Goal: Task Accomplishment & Management: Complete application form

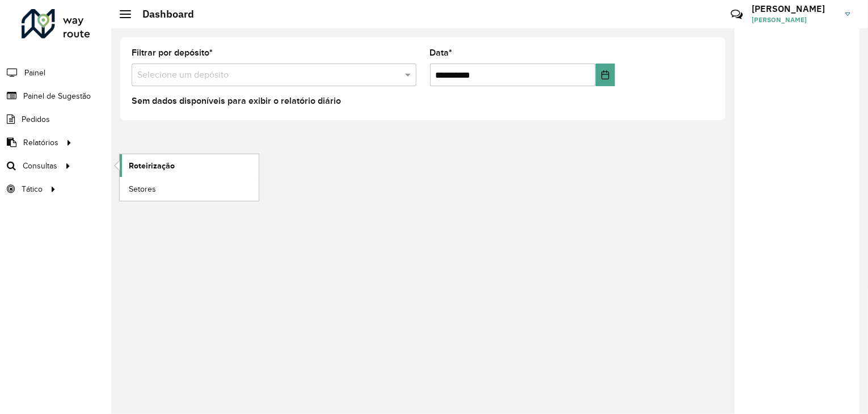
click at [153, 163] on span "Roteirização" at bounding box center [152, 166] width 46 height 12
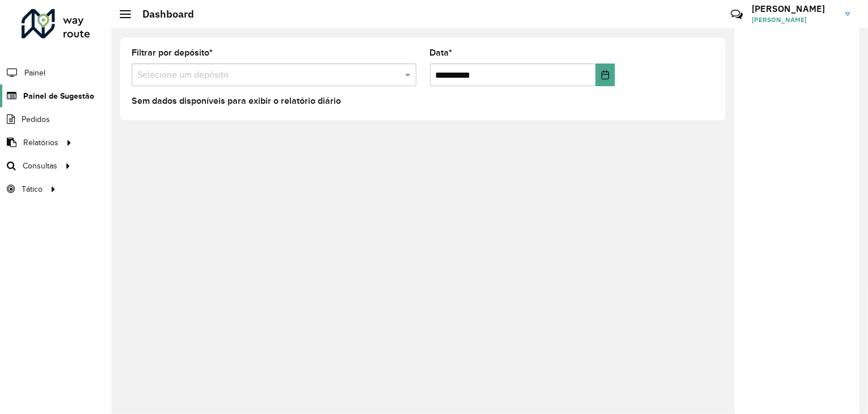
click at [54, 94] on span "Painel de Sugestão" at bounding box center [58, 96] width 71 height 12
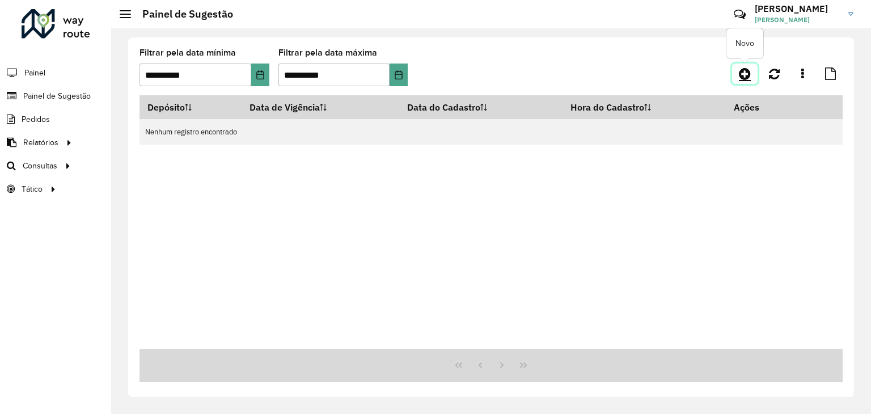
click at [745, 82] on link at bounding box center [745, 74] width 26 height 20
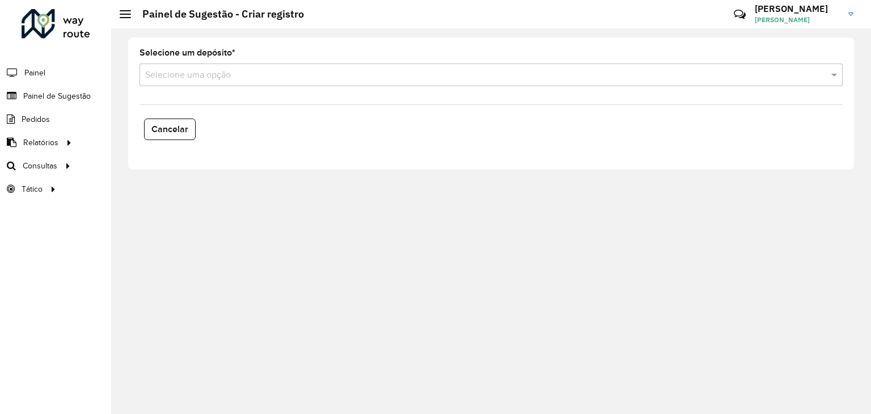
click at [265, 216] on div "Selecione um depósito * Selecione uma opção Cancelar" at bounding box center [491, 221] width 760 height 386
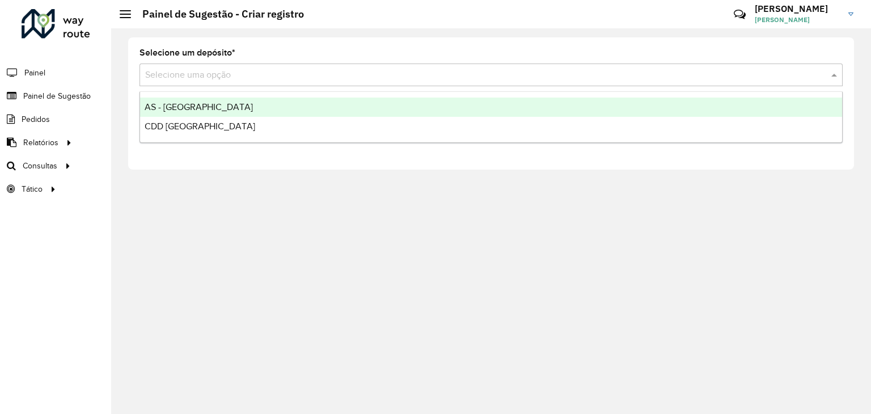
click at [239, 82] on div "Selecione uma opção" at bounding box center [491, 75] width 703 height 23
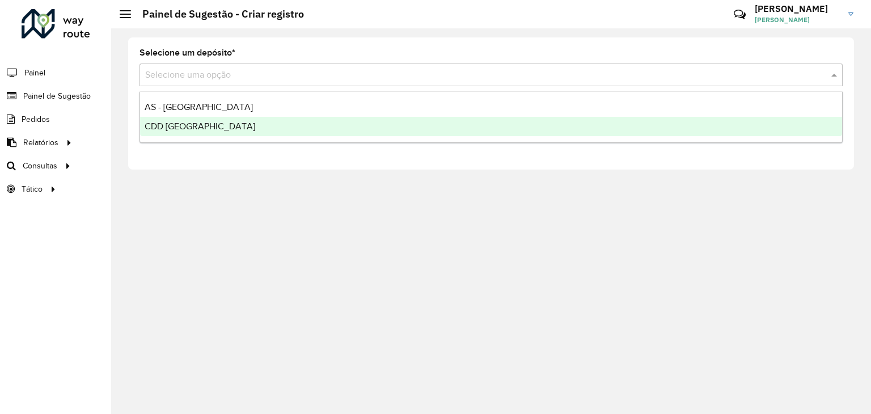
click at [226, 129] on span "CDD [GEOGRAPHIC_DATA][PERSON_NAME]" at bounding box center [200, 126] width 111 height 10
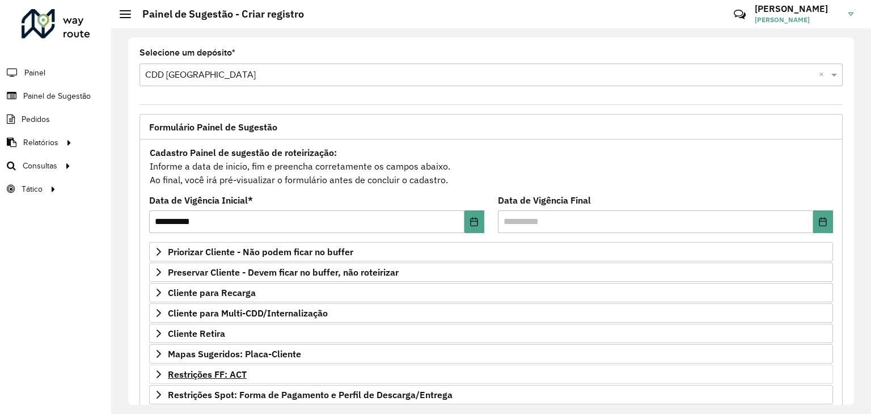
scroll to position [113, 0]
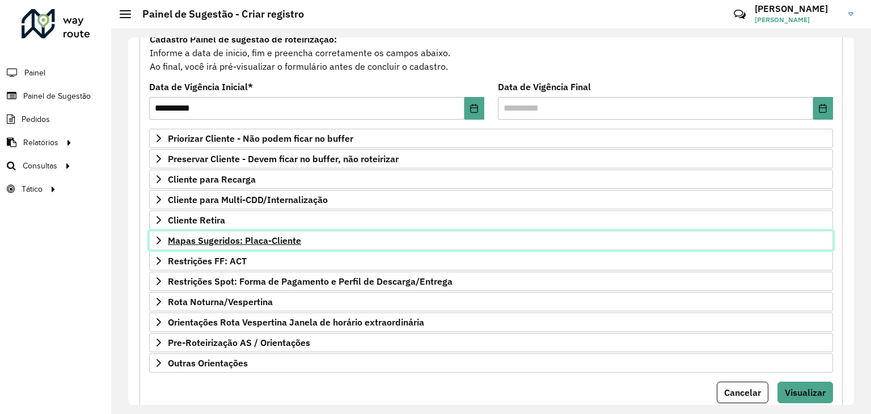
click at [230, 240] on span "Mapas Sugeridos: Placa-Cliente" at bounding box center [234, 240] width 133 height 9
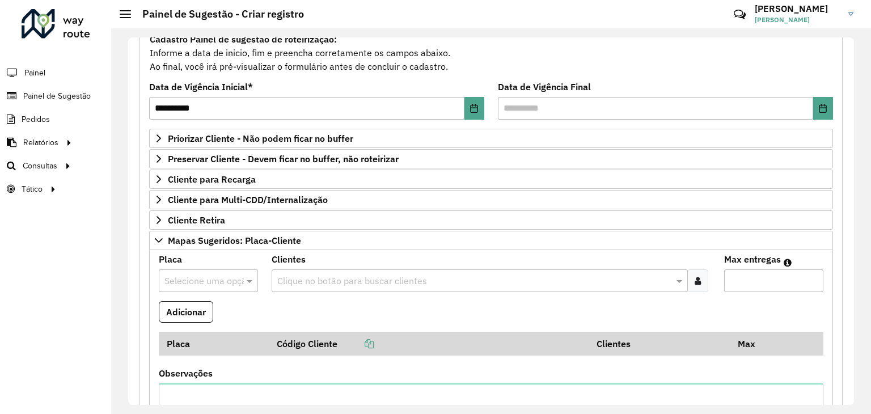
click at [238, 281] on div at bounding box center [208, 280] width 99 height 15
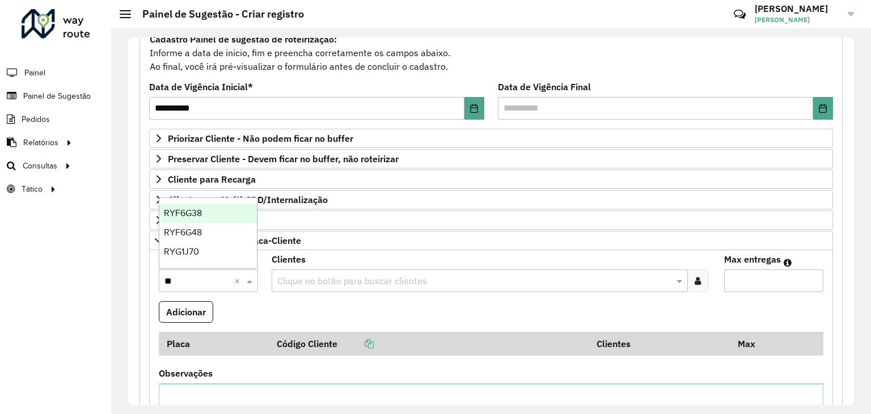
type input "***"
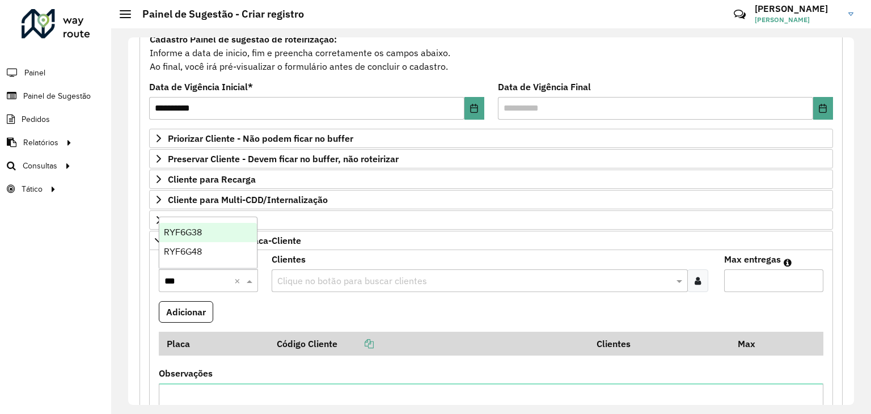
click at [209, 234] on div "RYF6G38" at bounding box center [208, 232] width 98 height 19
click at [290, 275] on input "text" at bounding box center [474, 282] width 399 height 14
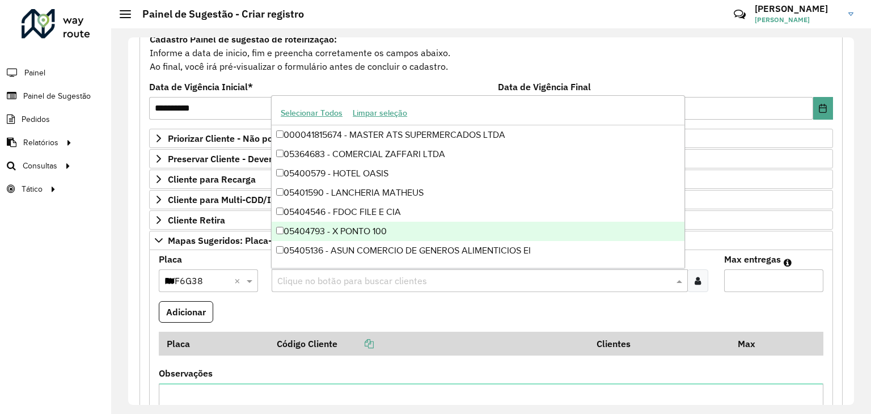
click at [268, 298] on formly-field "Clientes Clique no botão para buscar clientes" at bounding box center [491, 278] width 452 height 46
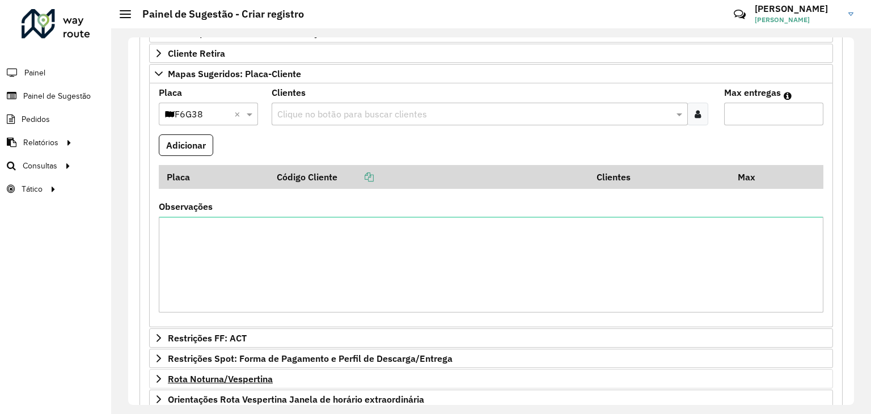
scroll to position [221, 0]
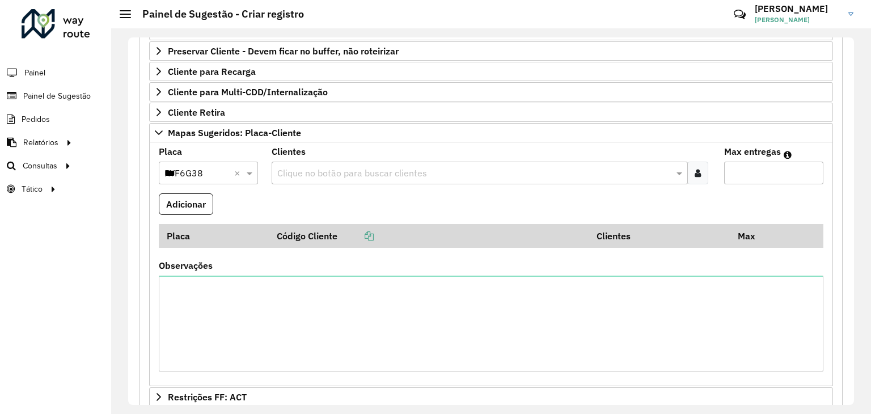
click at [305, 167] on input "text" at bounding box center [474, 174] width 399 height 14
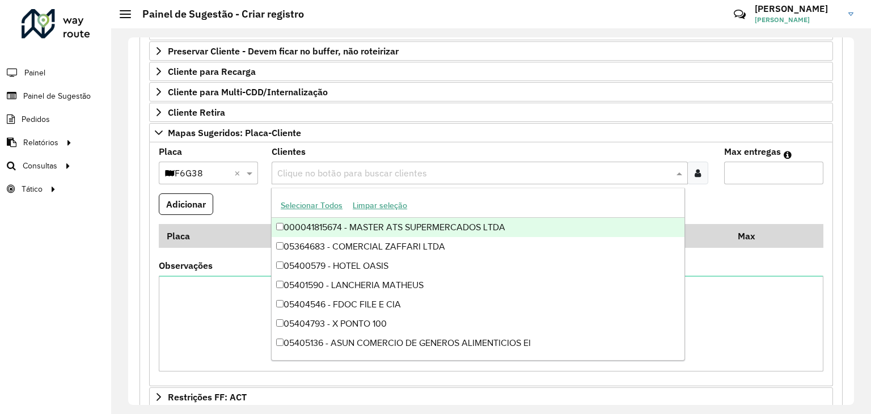
click at [245, 197] on formly-field "Adicionar" at bounding box center [491, 208] width 678 height 31
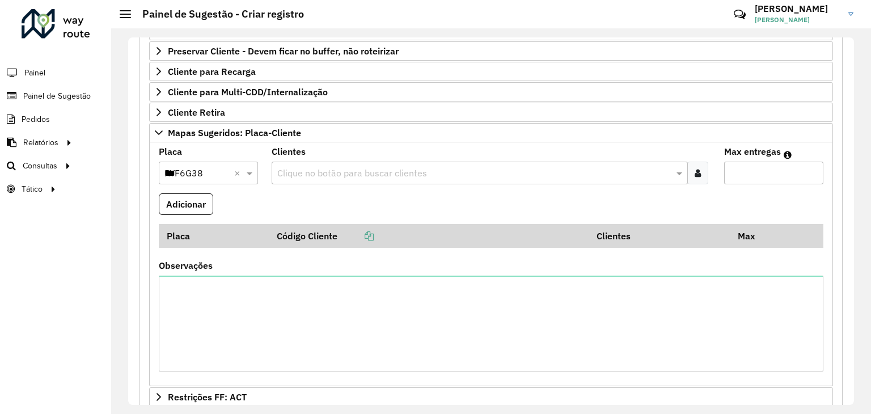
click at [302, 173] on input "text" at bounding box center [474, 174] width 399 height 14
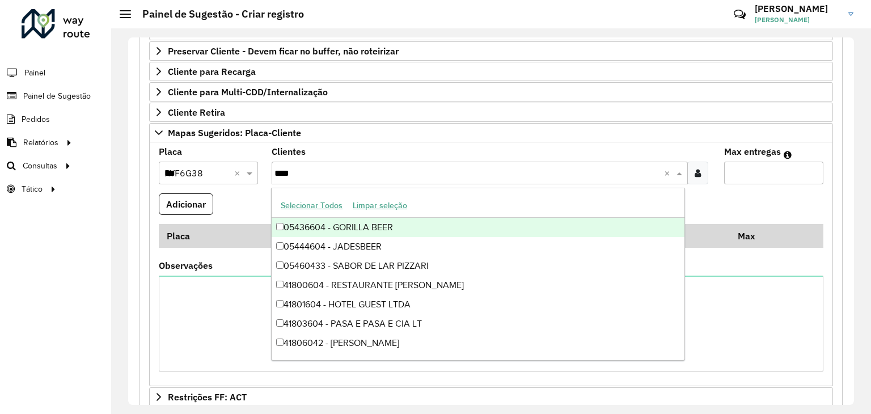
type input "*****"
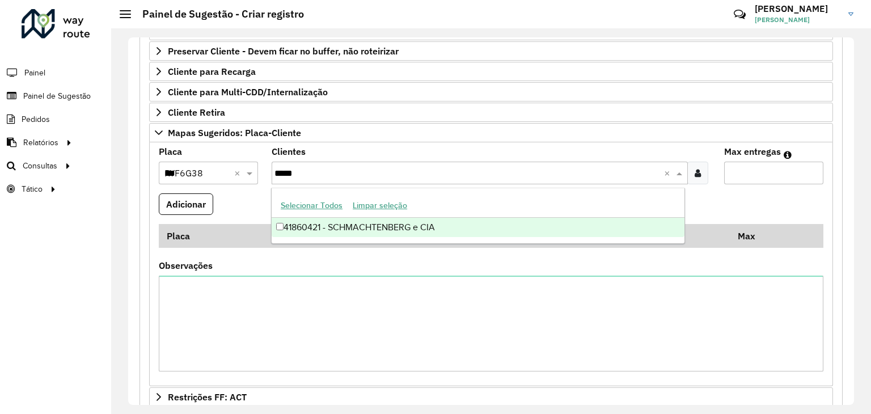
click at [323, 225] on div "41860421 - SCHMACHTENBERG e CIA" at bounding box center [478, 227] width 413 height 19
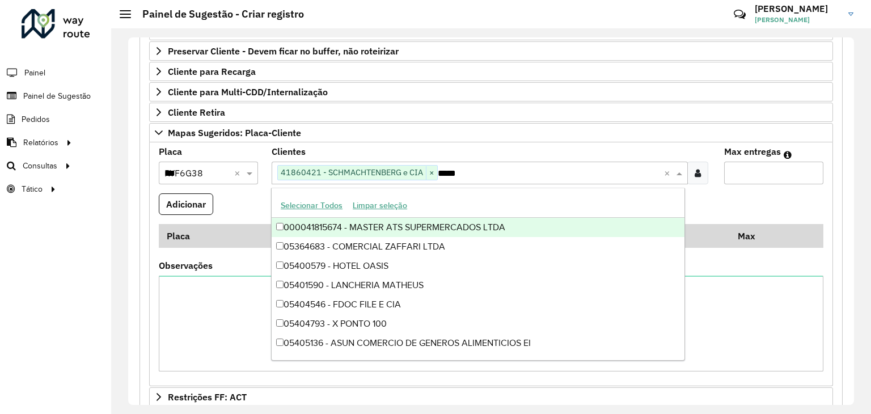
click at [754, 170] on input "Max entregas" at bounding box center [773, 173] width 99 height 23
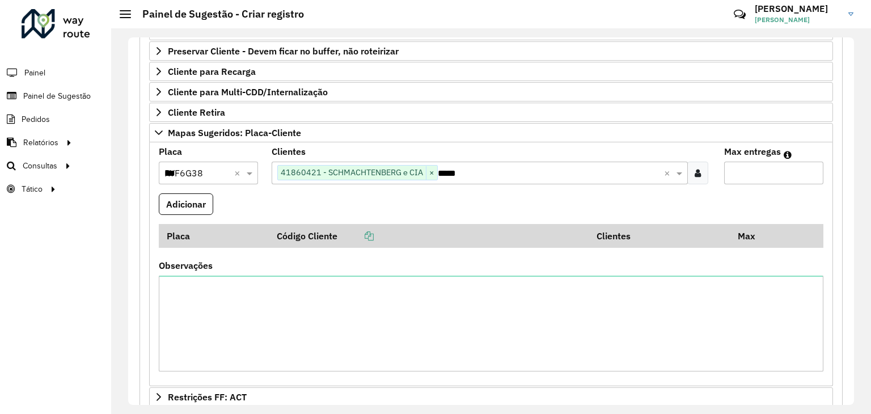
type input "*"
drag, startPoint x: 623, startPoint y: 202, endPoint x: 558, endPoint y: 209, distance: 65.6
click at [618, 205] on formly-field "Adicionar" at bounding box center [491, 208] width 678 height 31
click at [165, 212] on button "Adicionar" at bounding box center [186, 204] width 54 height 22
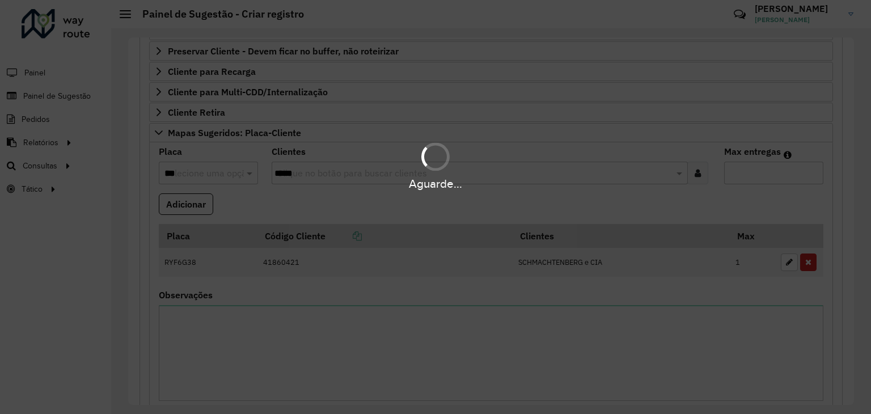
click at [209, 179] on div "Aguarde..." at bounding box center [435, 184] width 871 height 18
click at [209, 171] on input "***" at bounding box center [196, 174] width 65 height 14
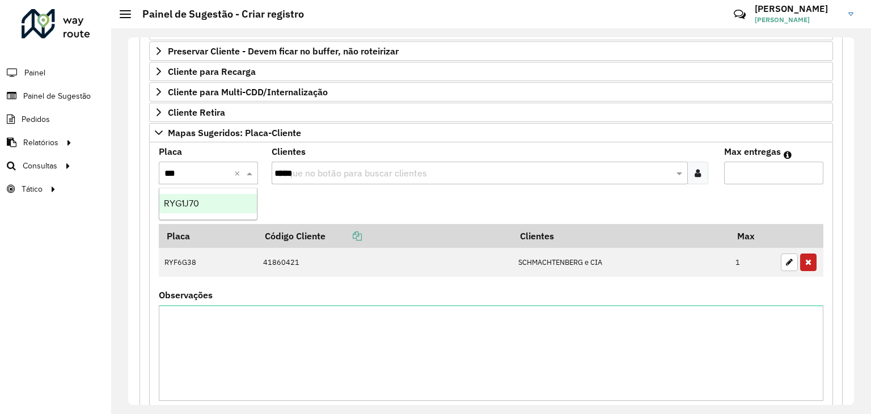
type input "***"
click at [319, 196] on formly-field "Adicionar" at bounding box center [491, 208] width 678 height 31
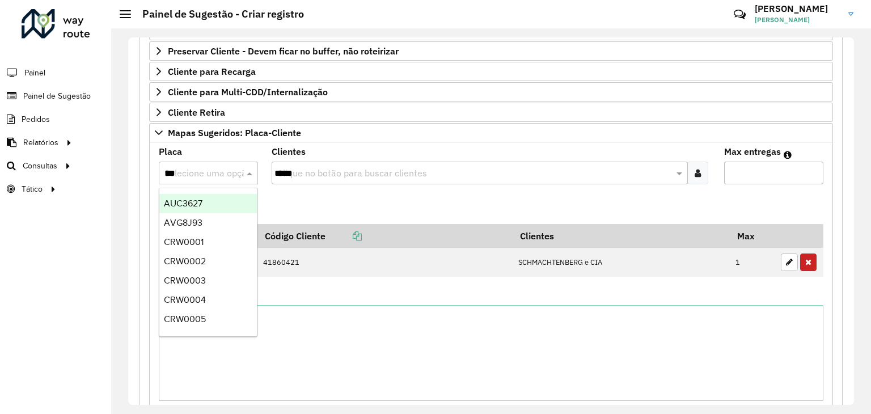
click at [197, 174] on input "***" at bounding box center [196, 174] width 65 height 14
type input "**"
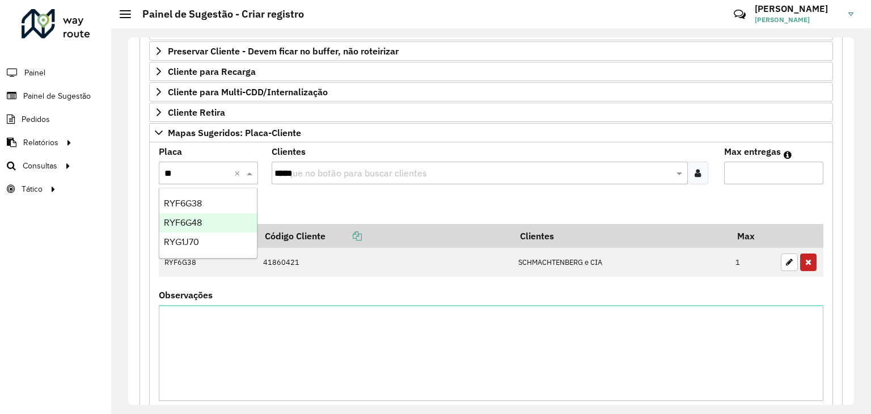
click at [204, 221] on div "RYF6G48" at bounding box center [208, 222] width 98 height 19
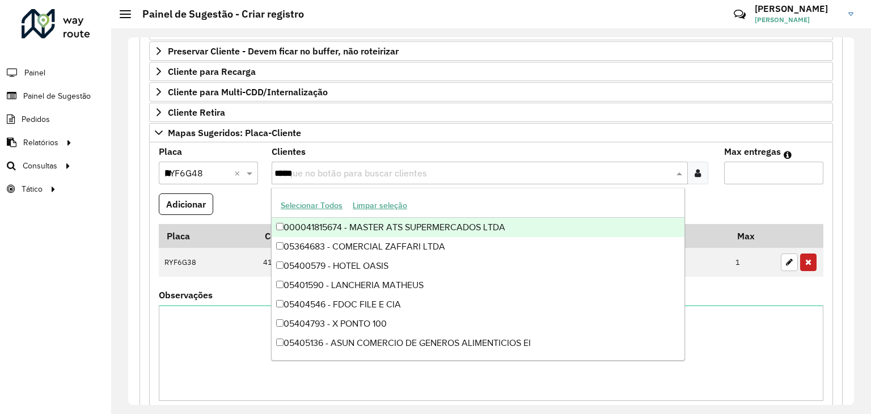
click at [336, 175] on input "*****" at bounding box center [474, 174] width 399 height 14
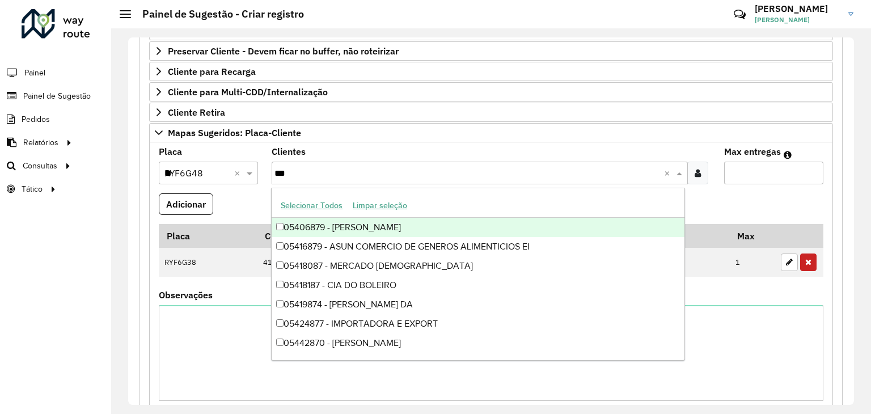
type input "****"
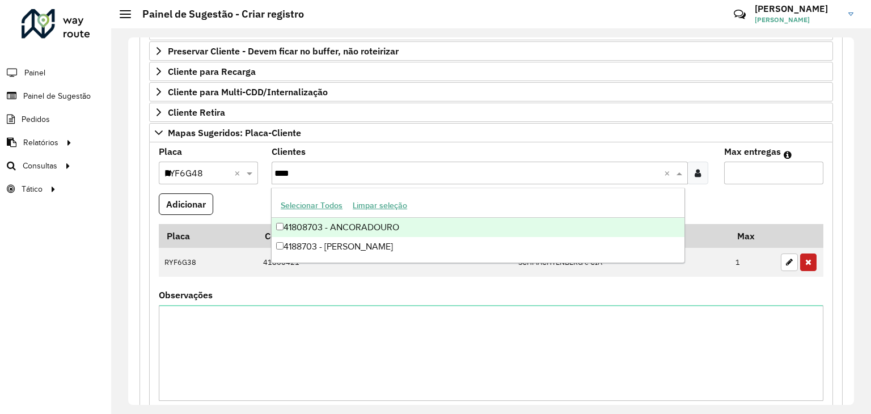
click at [363, 225] on div "41808703 - ANCORADOURO" at bounding box center [478, 227] width 413 height 19
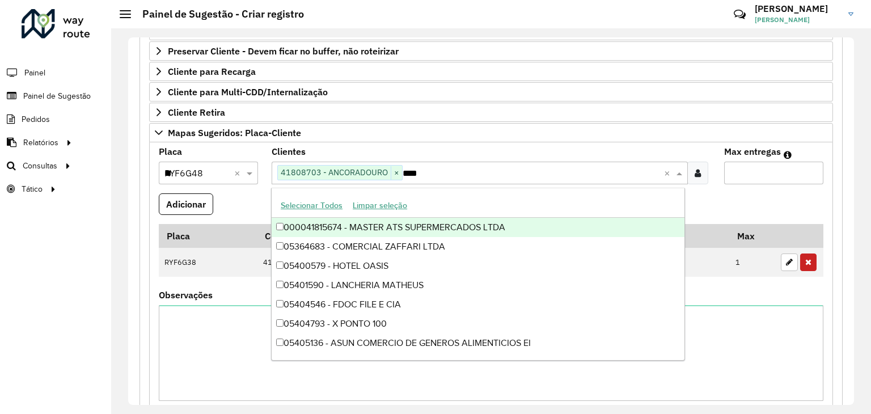
click at [445, 171] on input "****" at bounding box center [533, 174] width 261 height 14
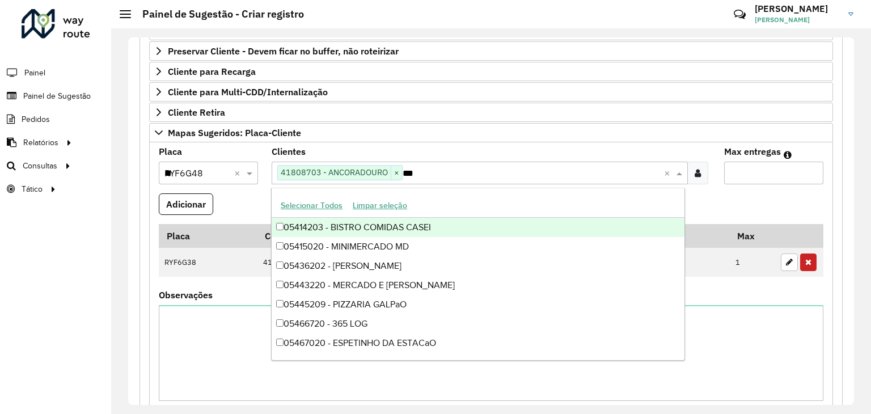
type input "****"
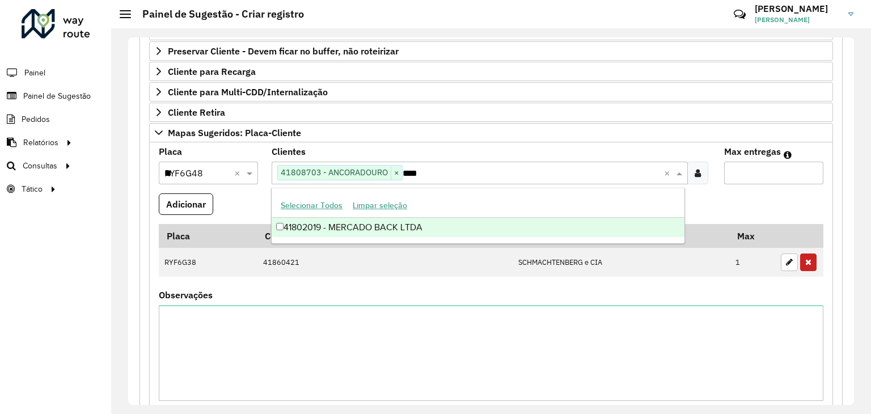
click at [429, 234] on div "41802019 - MERCADO BACK LTDA" at bounding box center [478, 227] width 413 height 19
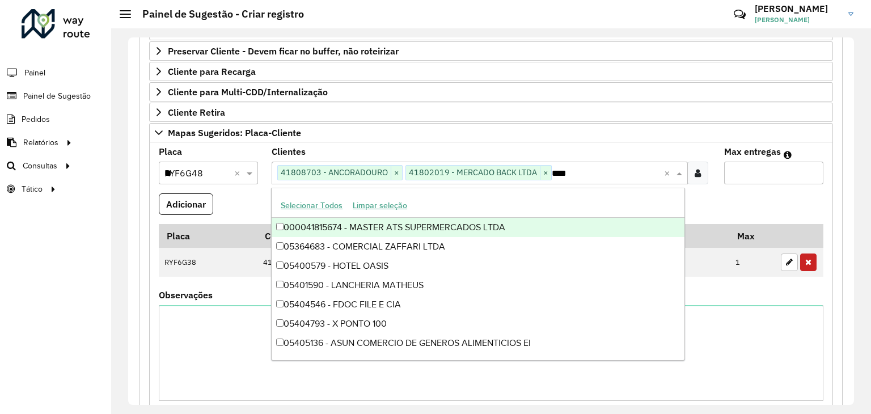
click at [746, 171] on input "*" at bounding box center [773, 173] width 99 height 23
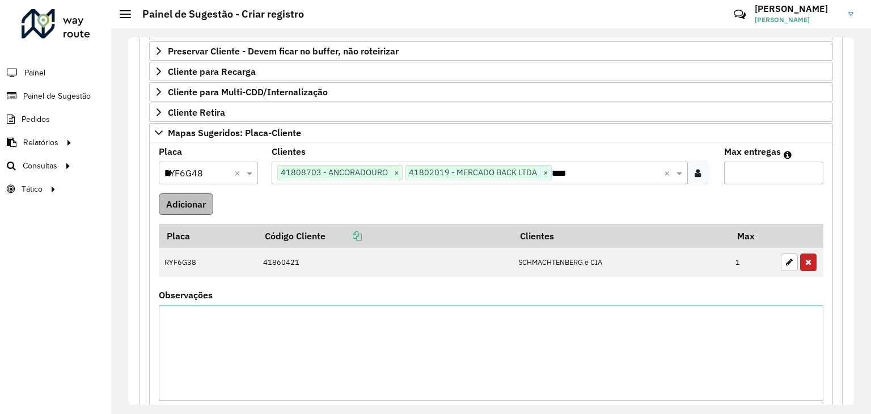
type input "*"
click at [182, 199] on button "Adicionar" at bounding box center [186, 204] width 54 height 22
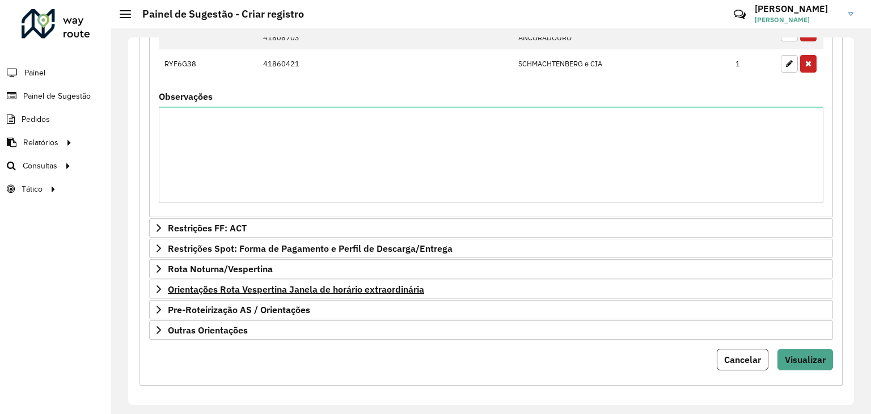
scroll to position [454, 0]
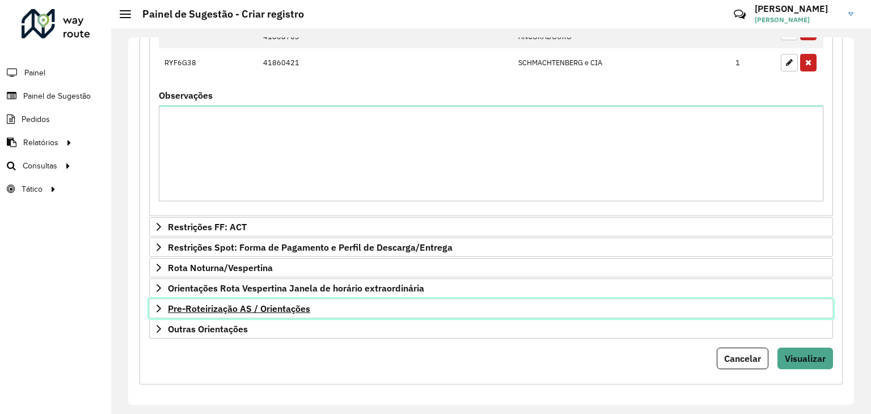
click at [241, 306] on span "Pre-Roteirização AS / Orientações" at bounding box center [239, 308] width 142 height 9
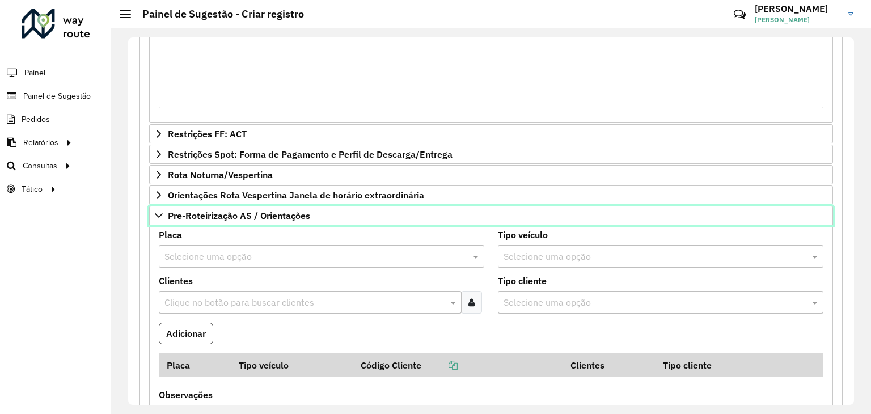
scroll to position [518, 0]
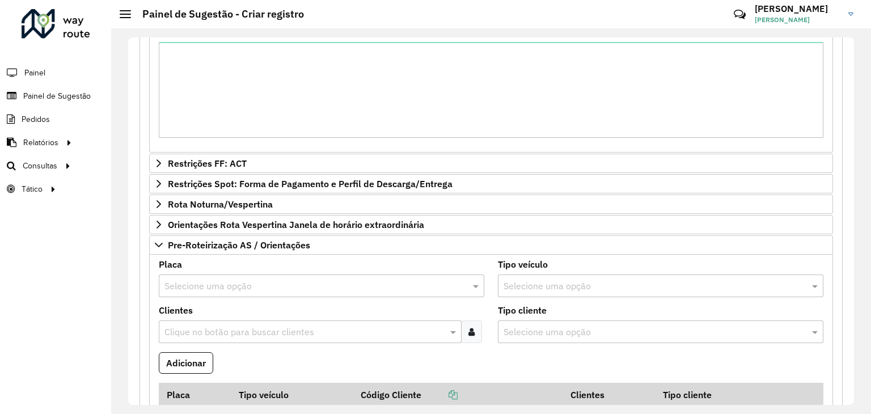
click at [202, 255] on div "Placa Selecione uma opção Tipo veículo Selecione uma opção Clientes Clique no b…" at bounding box center [491, 400] width 684 height 290
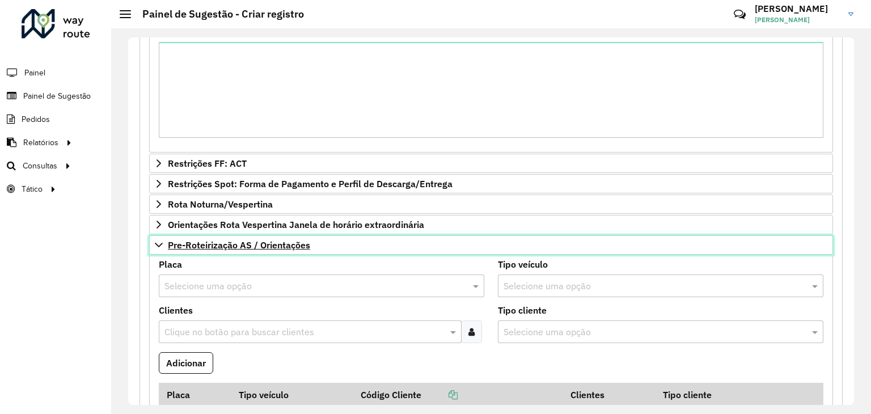
click at [206, 245] on span "Pre-Roteirização AS / Orientações" at bounding box center [239, 244] width 142 height 9
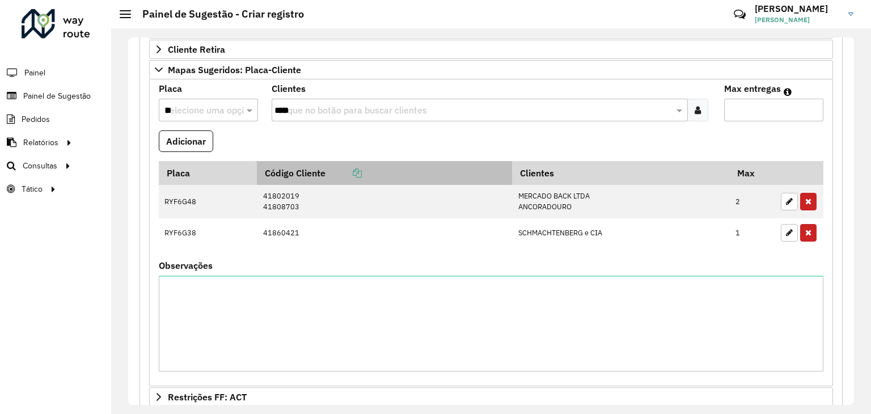
scroll to position [227, 0]
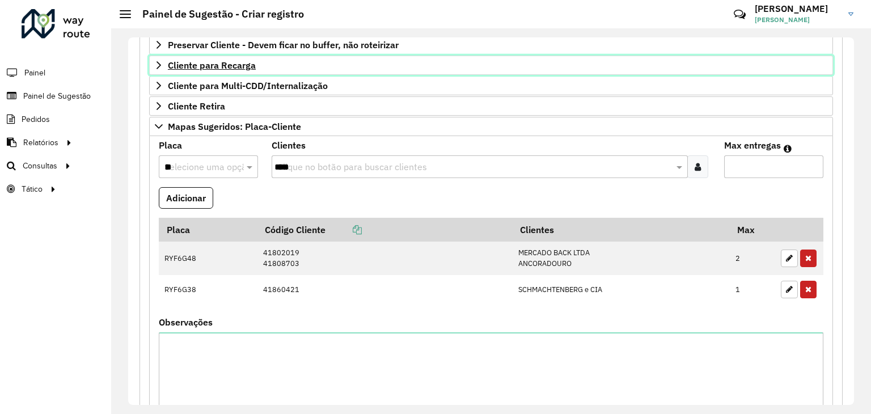
click at [254, 61] on span "Cliente para Recarga" at bounding box center [212, 65] width 88 height 9
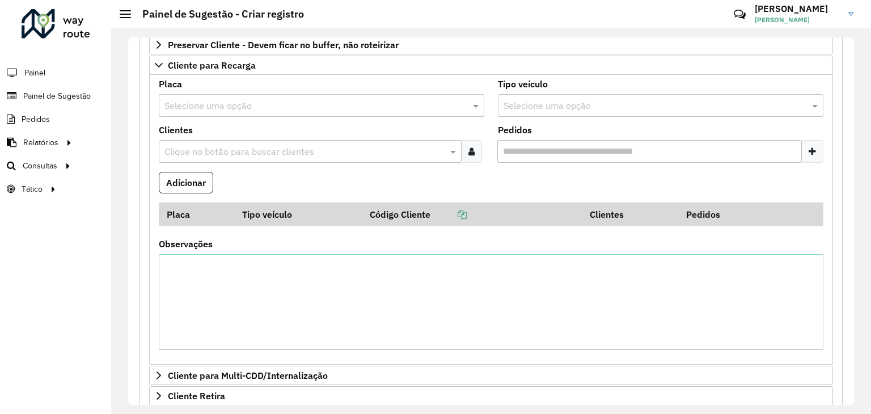
click at [216, 105] on input "text" at bounding box center [310, 106] width 292 height 14
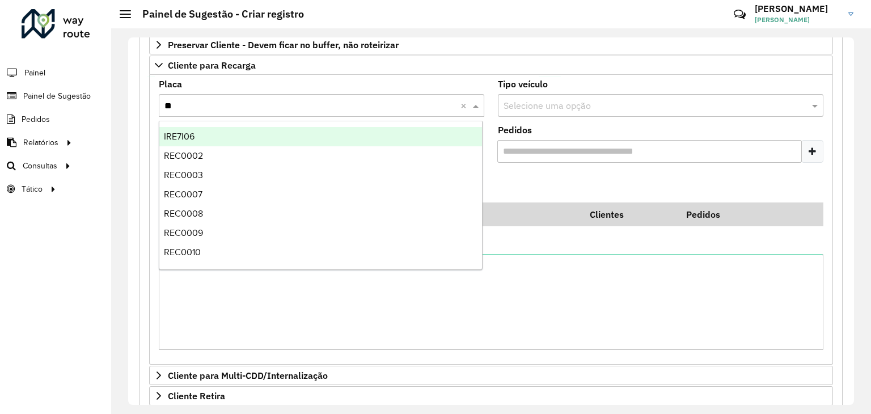
type input "***"
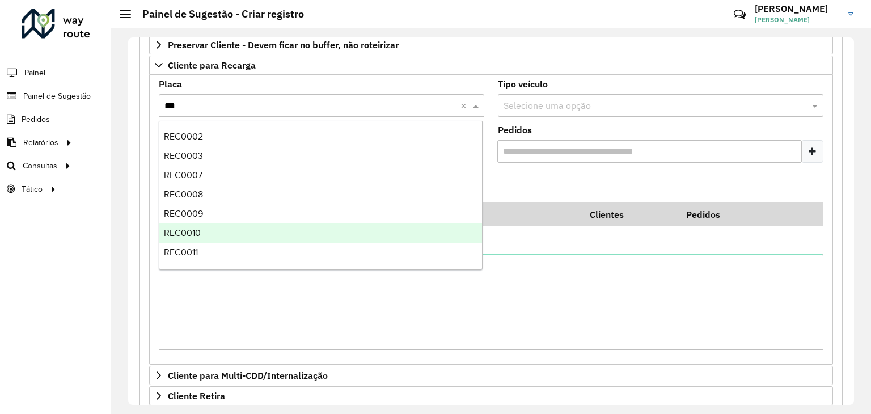
click at [229, 237] on div "REC0010" at bounding box center [320, 232] width 323 height 19
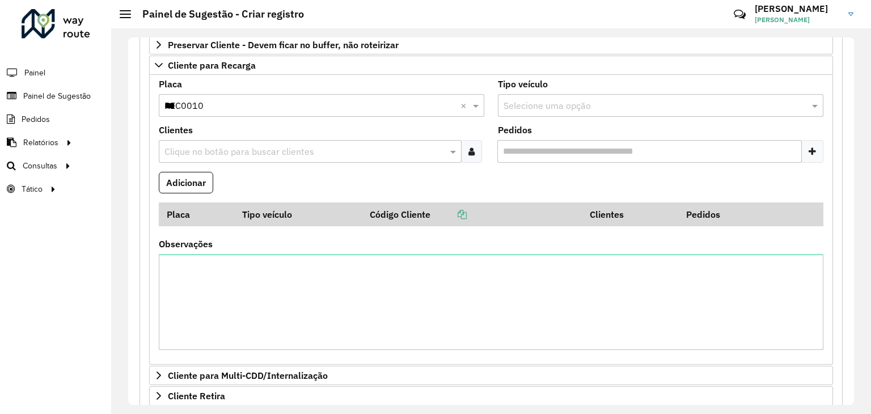
click at [239, 140] on div "Clique no botão para buscar clientes" at bounding box center [310, 151] width 303 height 23
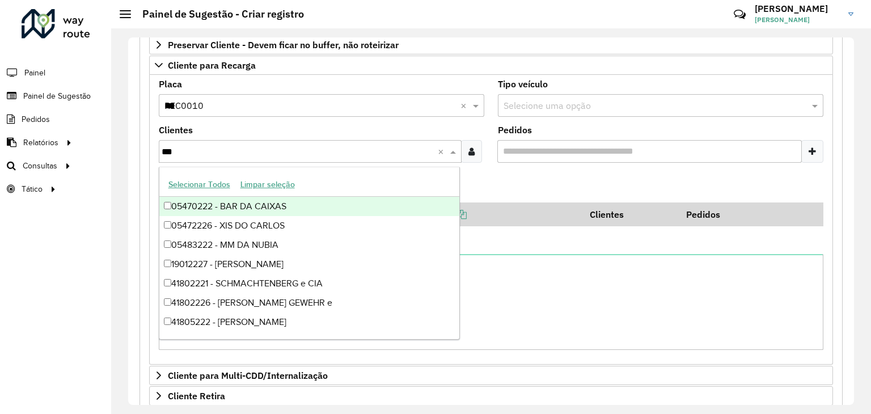
type input "****"
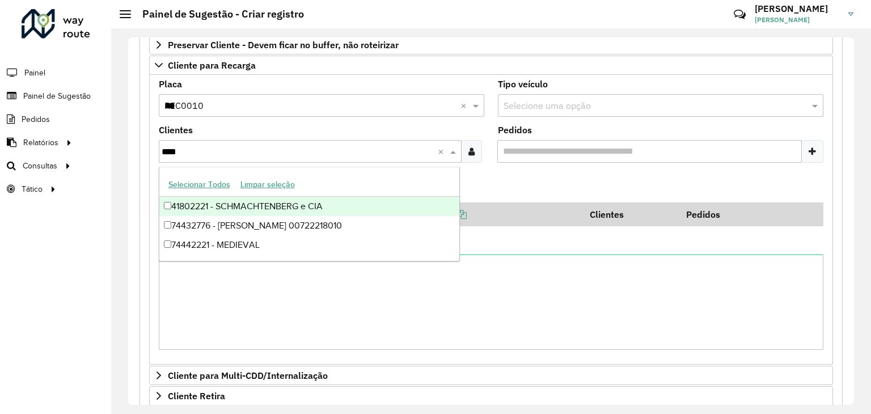
click at [248, 210] on div "41802221 - SCHMACHTENBERG e CIA" at bounding box center [309, 206] width 301 height 19
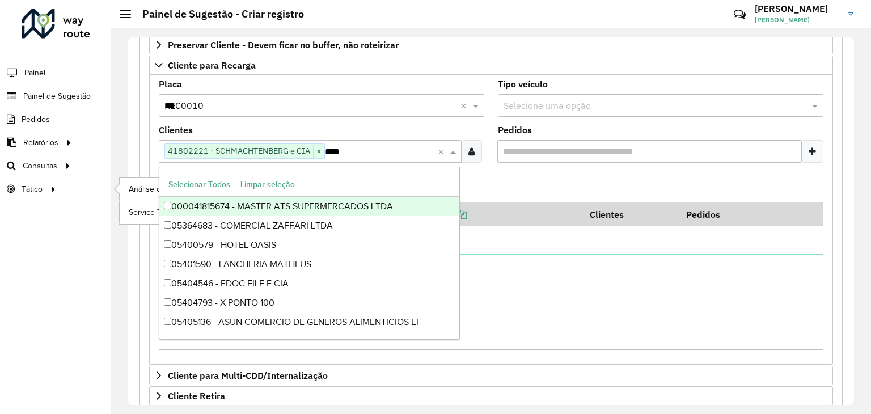
click at [99, 179] on li "Tático Análise de Sessões Service Time" at bounding box center [55, 189] width 111 height 23
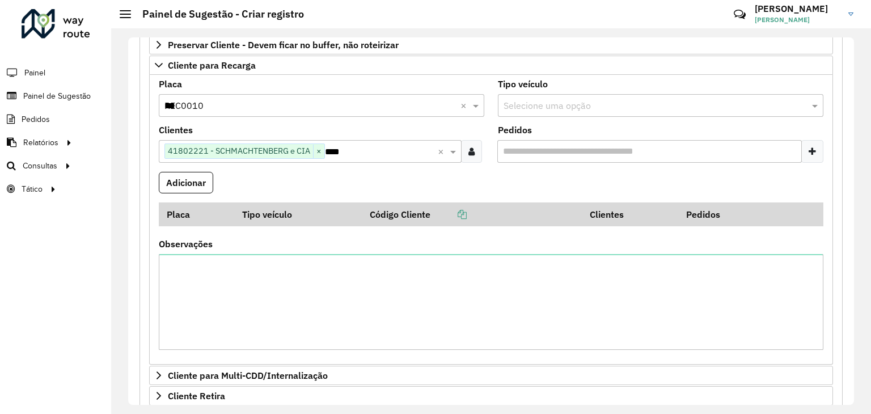
drag, startPoint x: 74, startPoint y: 267, endPoint x: 80, endPoint y: 259, distance: 9.7
click at [74, 267] on div "Roteirizador AmbevTech Painel Painel de Sugestão Pedidos Relatórios Clientes Cl…" at bounding box center [55, 207] width 111 height 414
click at [161, 183] on button "Adicionar" at bounding box center [186, 183] width 54 height 22
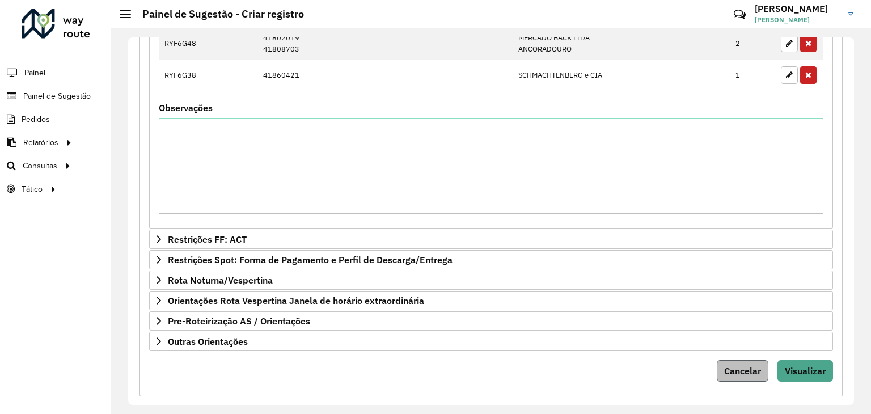
scroll to position [774, 0]
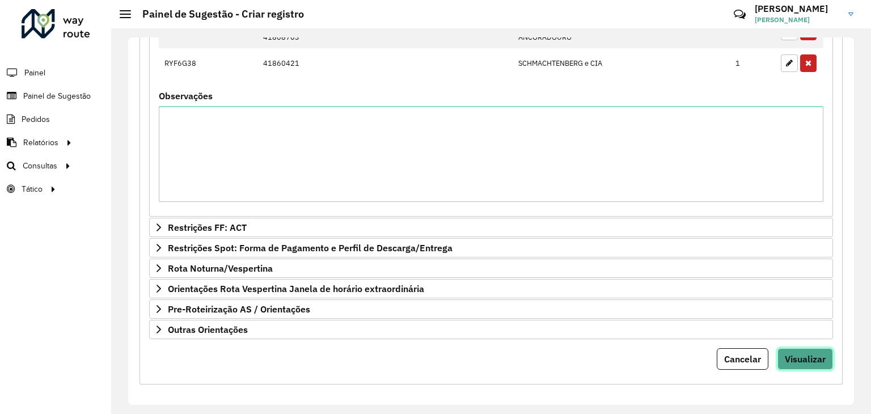
click at [787, 353] on span "Visualizar" at bounding box center [805, 358] width 41 height 11
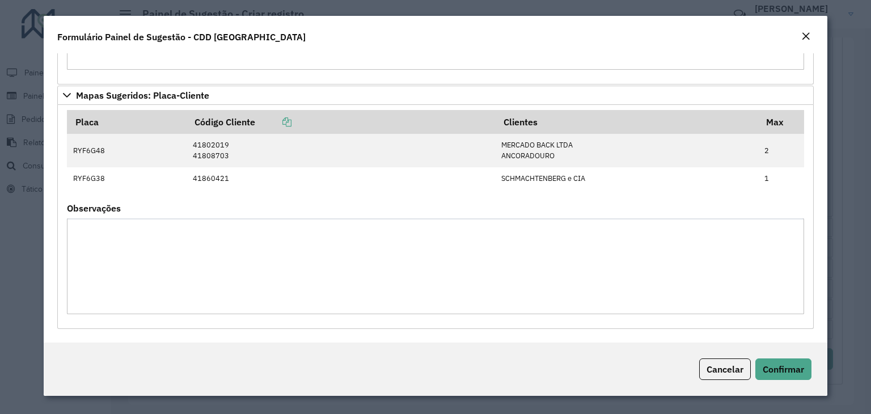
scroll to position [230, 0]
click at [779, 373] on span "Confirmar" at bounding box center [783, 369] width 41 height 11
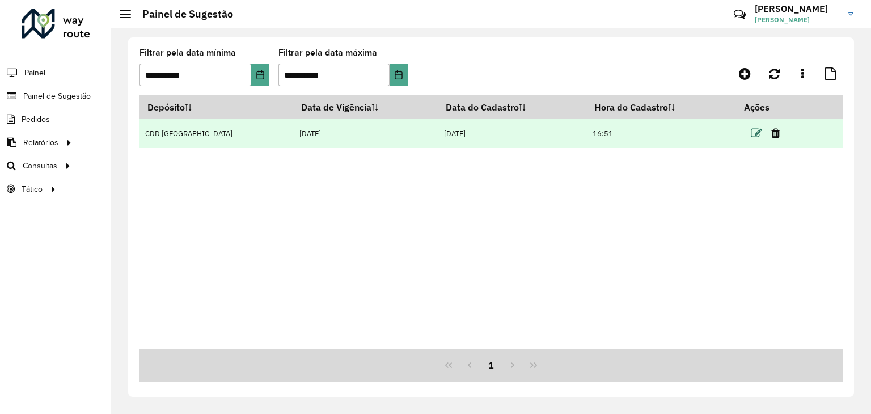
click at [751, 128] on icon at bounding box center [756, 133] width 11 height 11
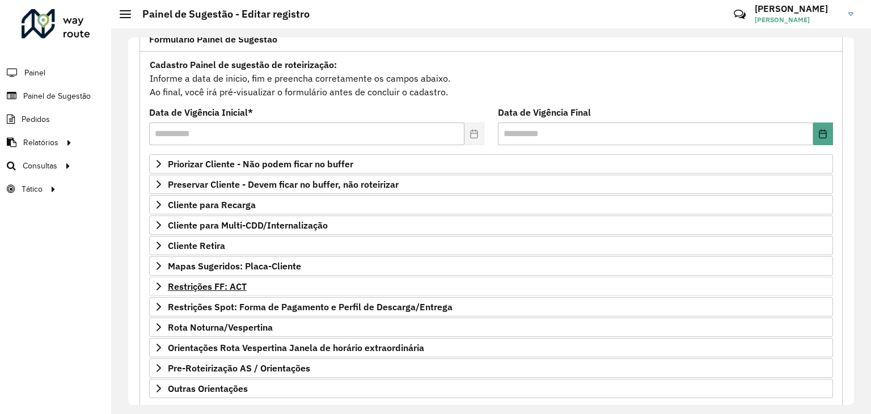
scroll to position [113, 0]
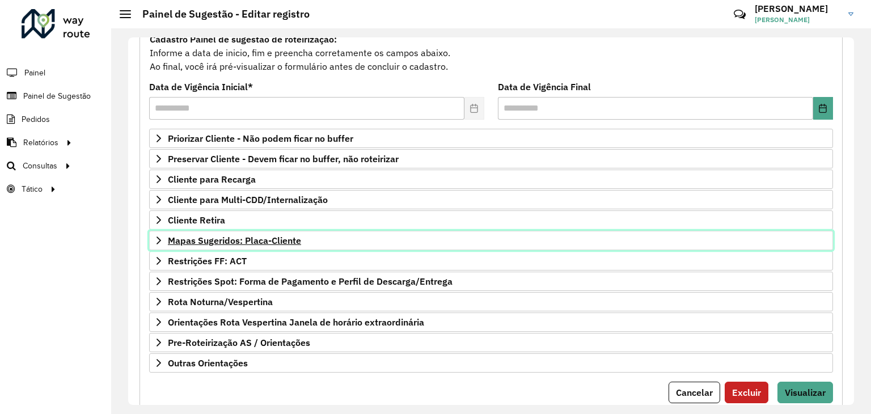
click at [227, 236] on span "Mapas Sugeridos: Placa-Cliente" at bounding box center [234, 240] width 133 height 9
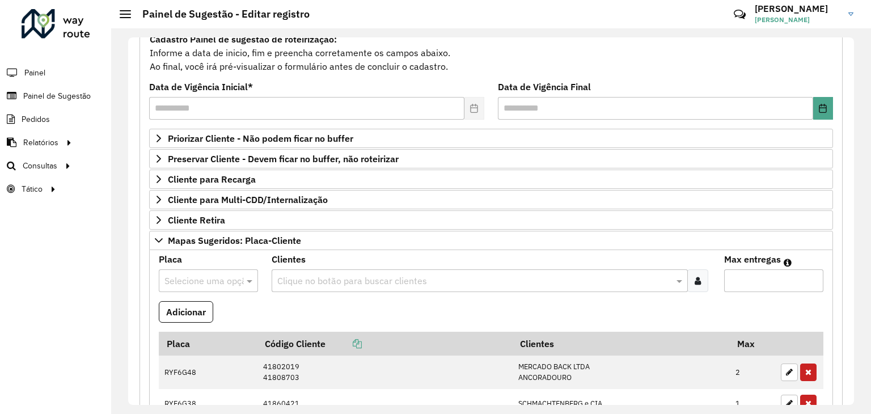
click at [214, 277] on input "text" at bounding box center [196, 282] width 65 height 14
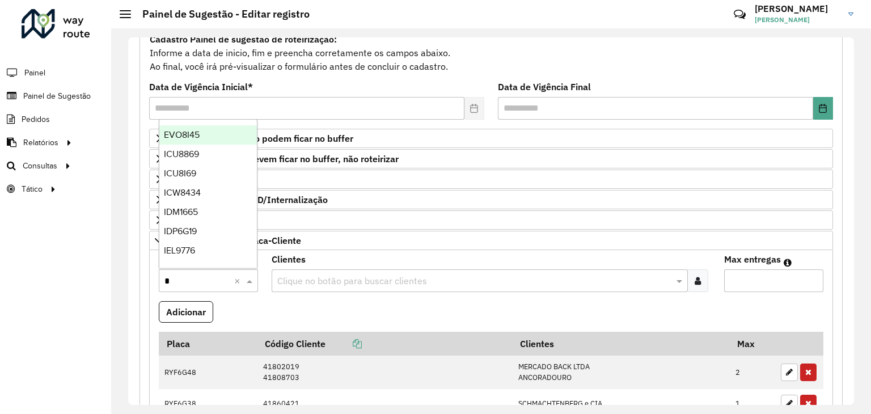
type input "**"
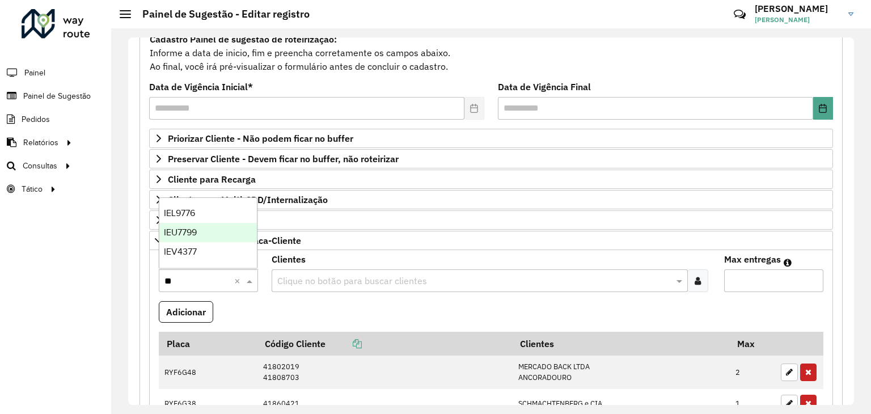
click at [202, 230] on div "IEU7799" at bounding box center [208, 232] width 98 height 19
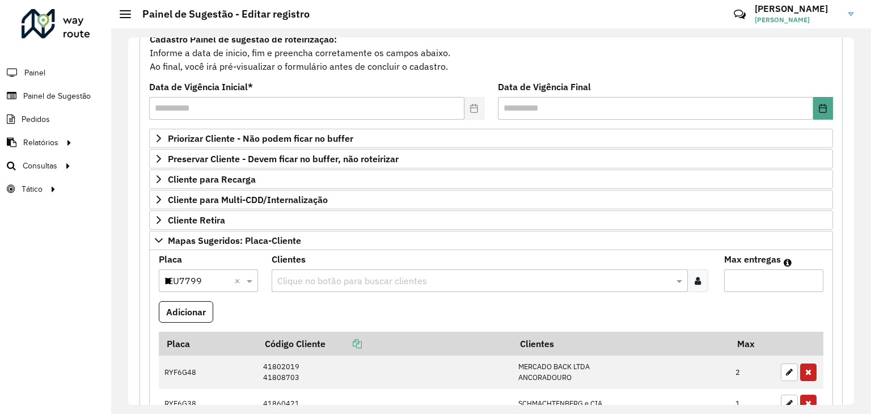
click at [318, 290] on ng-select "Clique no botão para buscar clientes" at bounding box center [480, 280] width 416 height 23
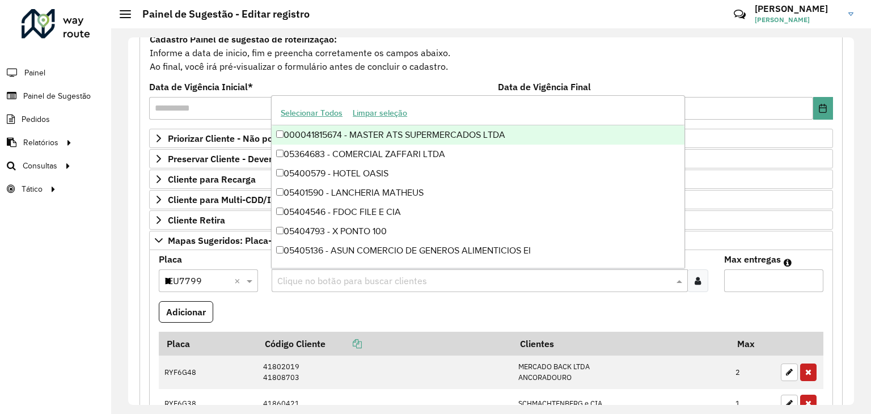
click at [316, 280] on input "text" at bounding box center [474, 282] width 399 height 14
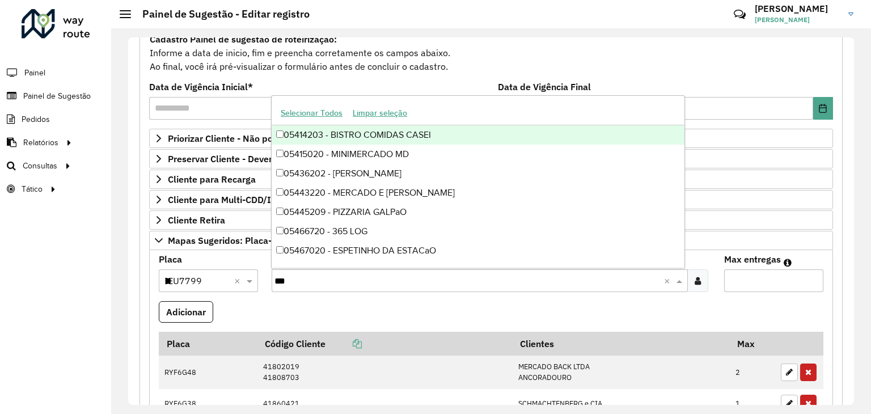
type input "****"
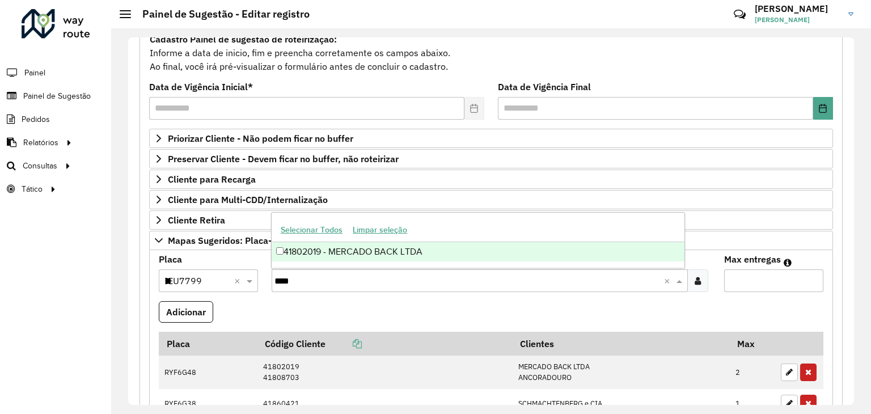
click at [336, 252] on div "41802019 - MERCADO BACK LTDA" at bounding box center [478, 251] width 413 height 19
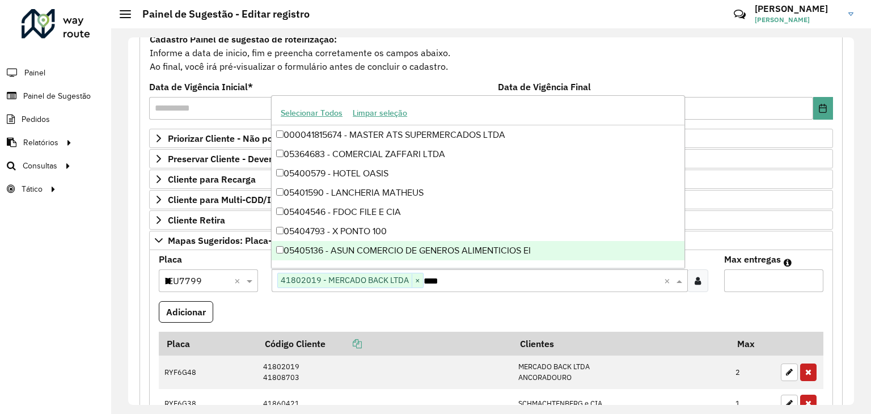
click at [749, 287] on input "Max entregas" at bounding box center [773, 280] width 99 height 23
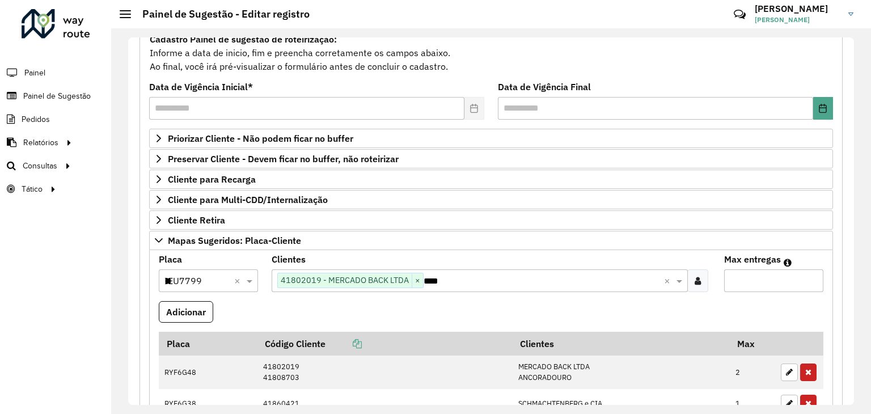
type input "*"
drag, startPoint x: 619, startPoint y: 302, endPoint x: 504, endPoint y: 295, distance: 115.9
click at [619, 302] on formly-field "Adicionar" at bounding box center [491, 316] width 678 height 31
click at [197, 310] on button "Adicionar" at bounding box center [186, 312] width 54 height 22
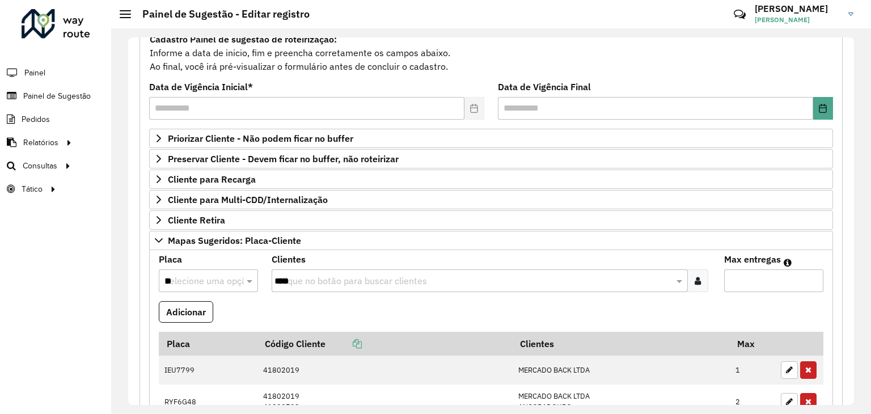
scroll to position [227, 0]
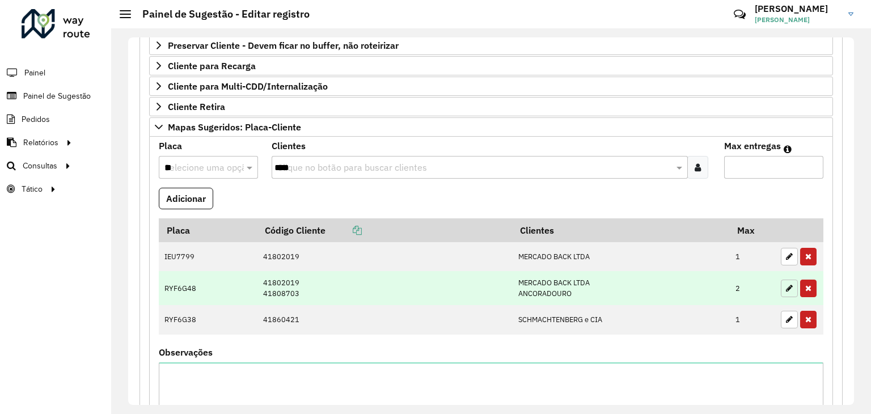
click at [786, 287] on icon "button" at bounding box center [789, 288] width 7 height 8
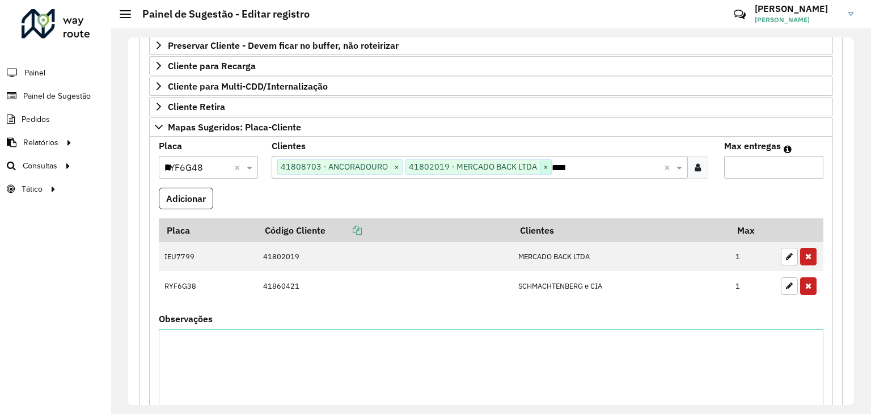
click at [544, 168] on span "×" at bounding box center [545, 168] width 11 height 14
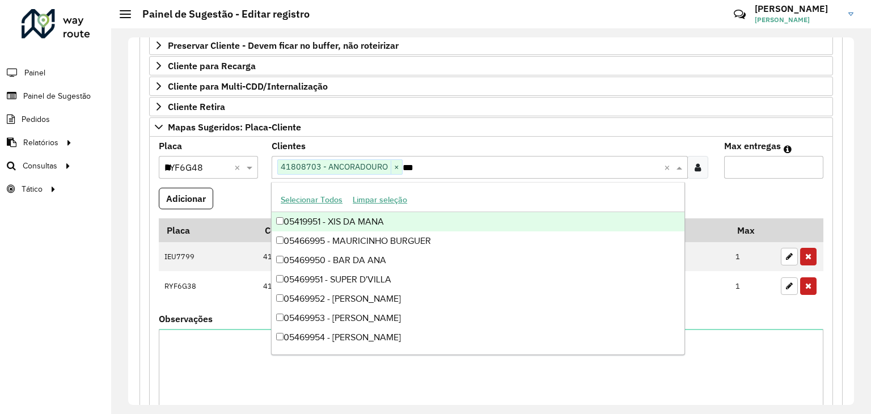
type input "****"
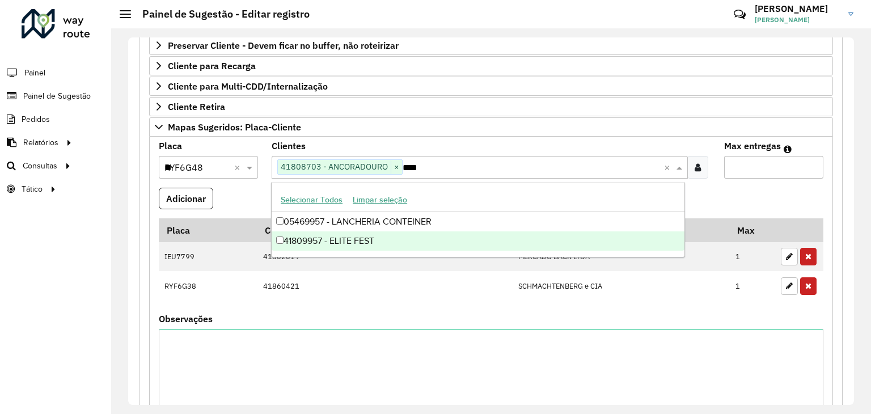
click at [397, 234] on div "41809957 - ELITE FEST" at bounding box center [478, 240] width 413 height 19
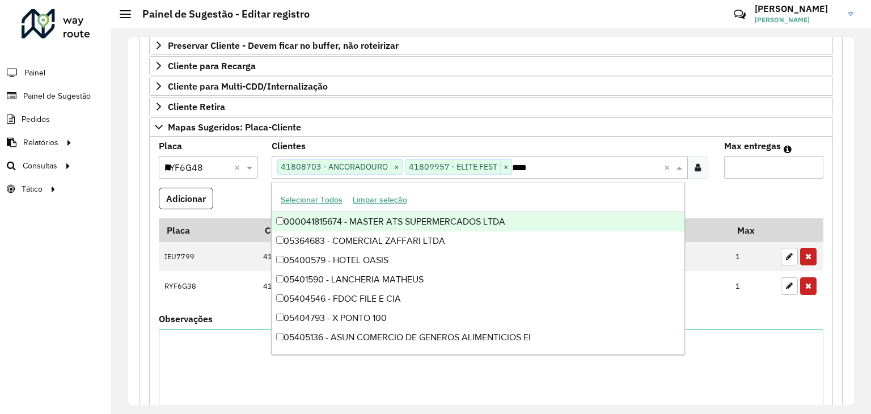
click at [250, 195] on formly-field "Adicionar" at bounding box center [491, 203] width 678 height 31
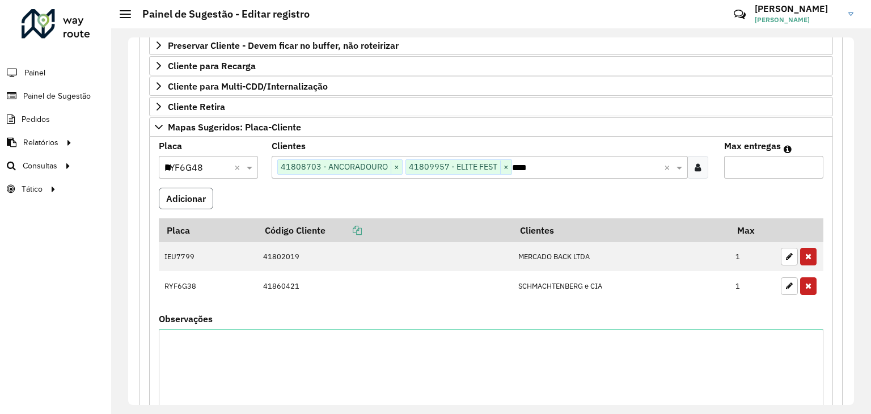
click at [201, 198] on button "Adicionar" at bounding box center [186, 199] width 54 height 22
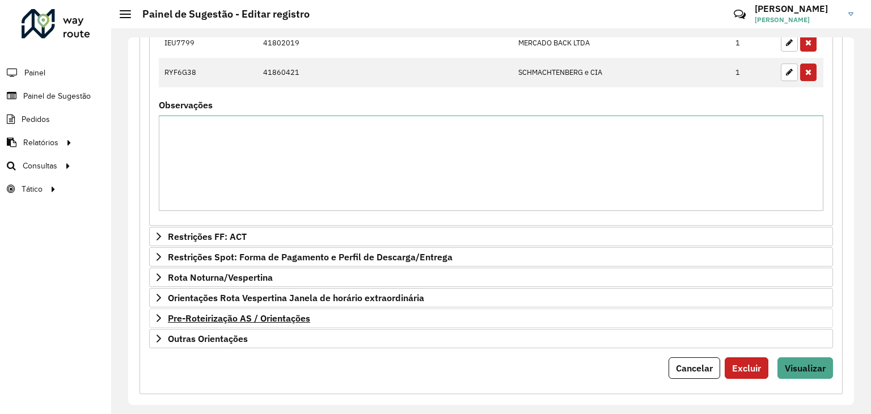
scroll to position [483, 0]
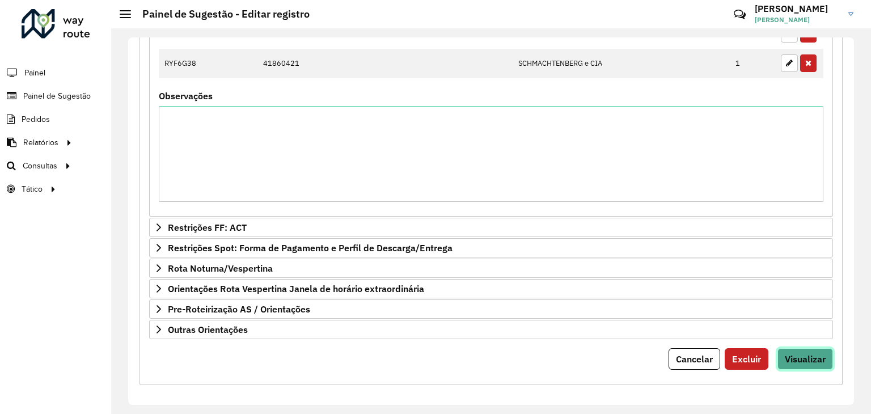
click at [810, 348] on button "Visualizar" at bounding box center [806, 359] width 56 height 22
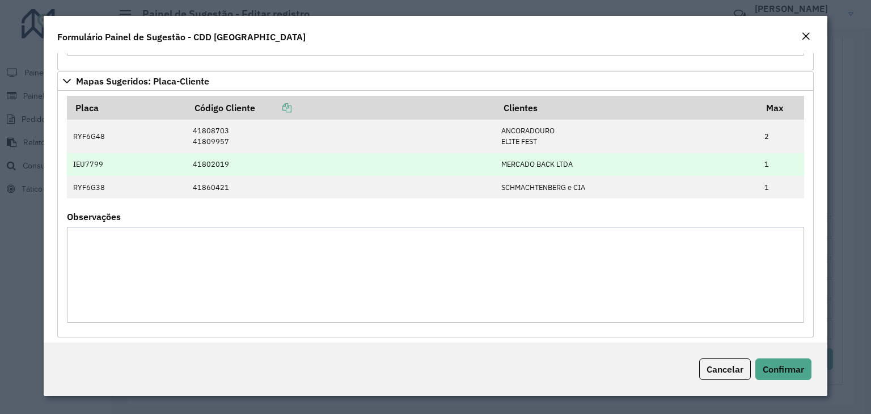
scroll to position [252, 0]
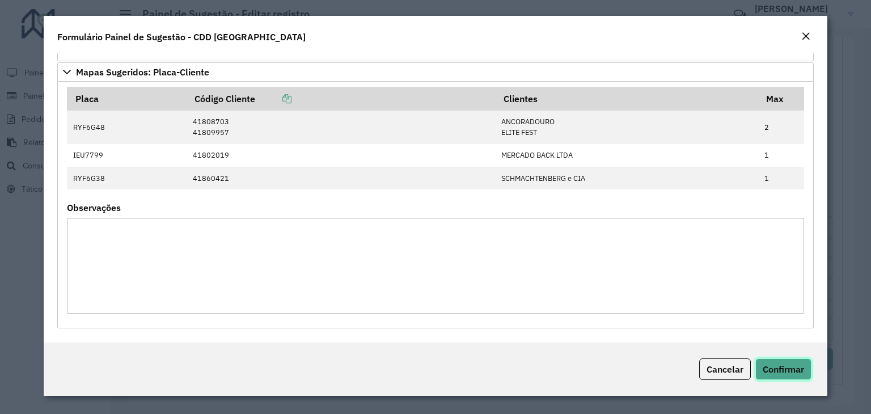
click at [803, 379] on button "Confirmar" at bounding box center [783, 369] width 56 height 22
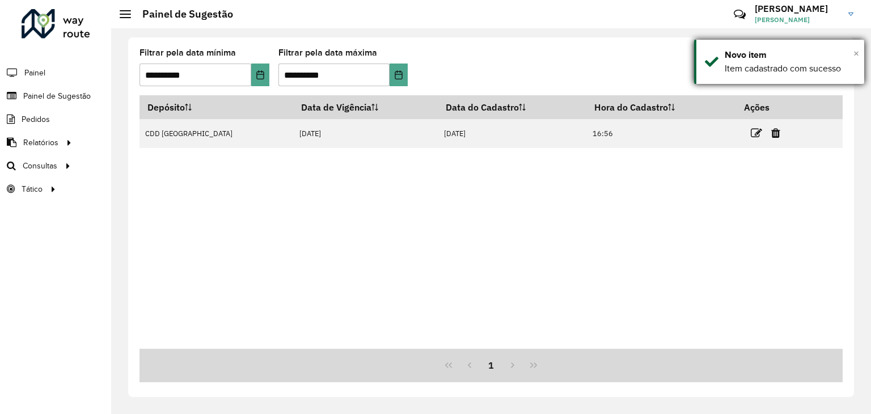
click at [857, 57] on span "×" at bounding box center [857, 53] width 6 height 12
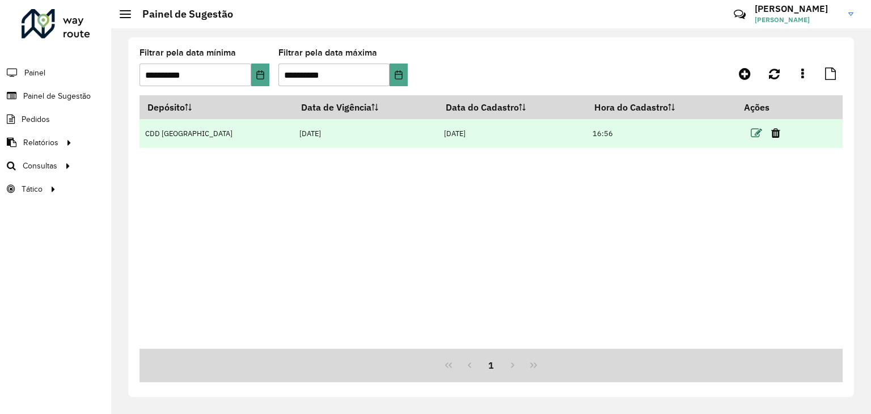
click at [755, 134] on icon at bounding box center [756, 133] width 11 height 11
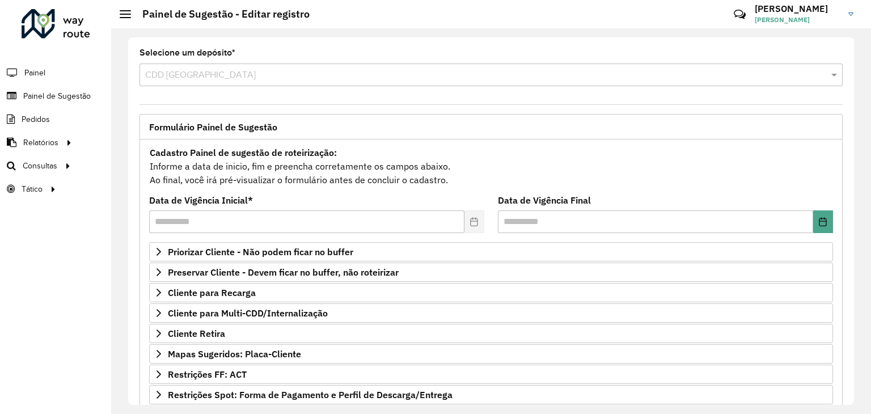
click at [239, 86] on formly-field "Selecione um depósito * Selecione uma opção × CDD Santa Cruz do Sul" at bounding box center [491, 72] width 717 height 47
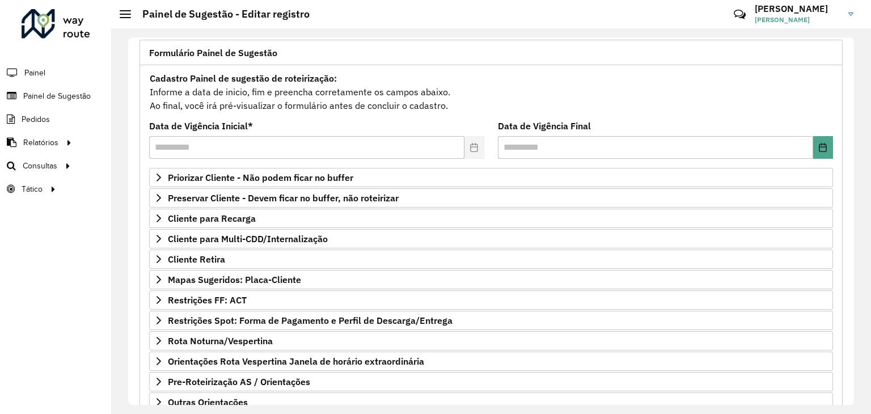
scroll to position [147, 0]
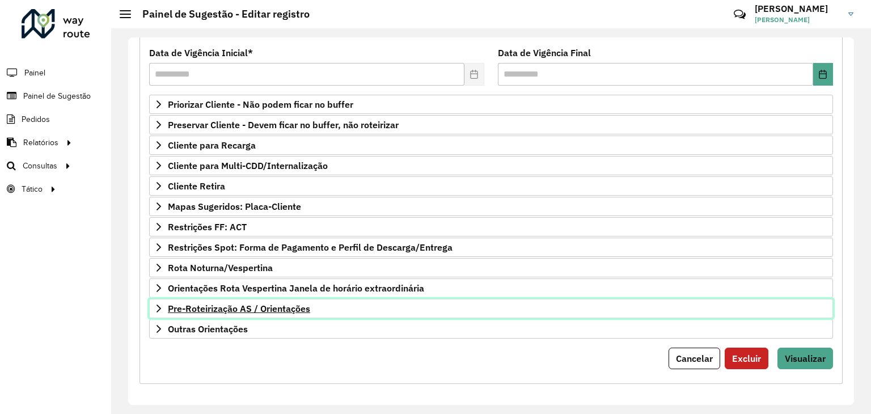
click at [292, 310] on span "Pre-Roteirização AS / Orientações" at bounding box center [239, 308] width 142 height 9
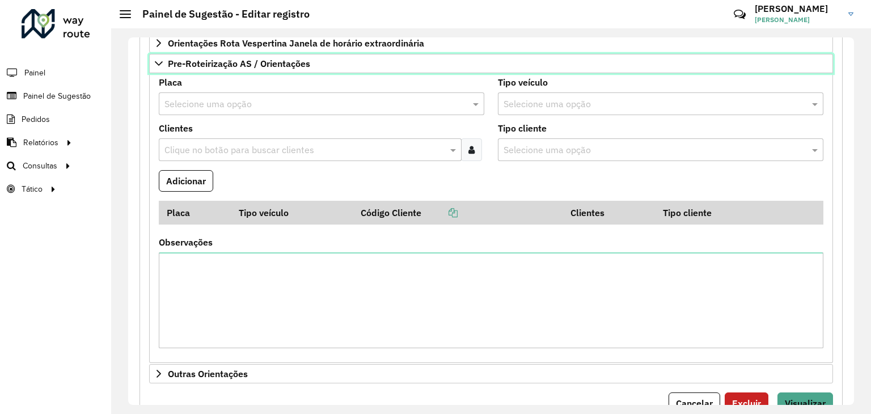
scroll to position [374, 0]
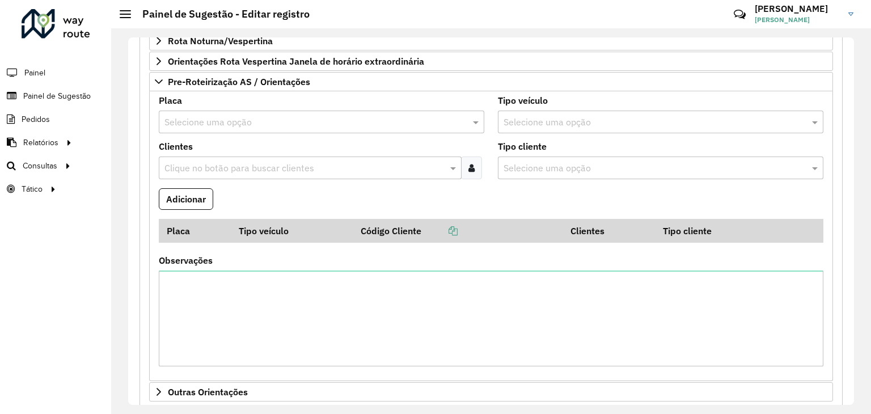
click at [234, 125] on input "text" at bounding box center [310, 123] width 292 height 14
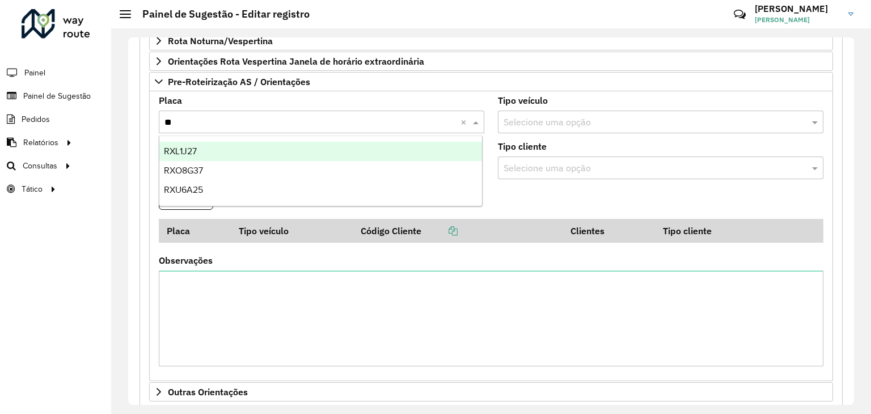
type input "***"
click at [244, 152] on div "RXO8G37" at bounding box center [320, 151] width 323 height 19
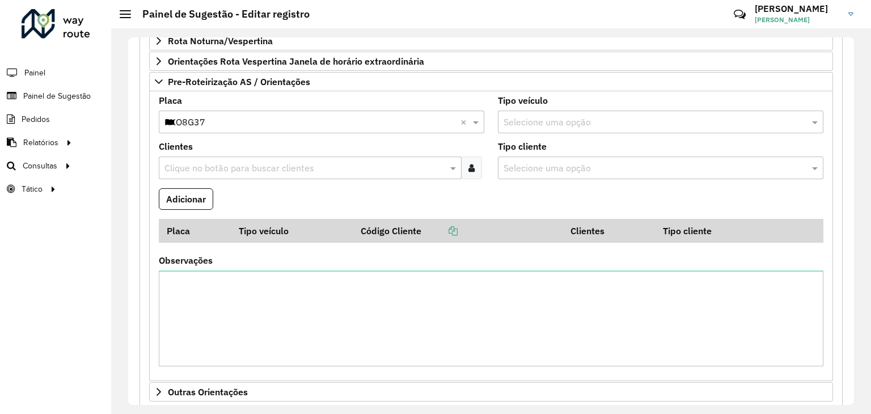
click at [239, 168] on input "text" at bounding box center [305, 169] width 286 height 14
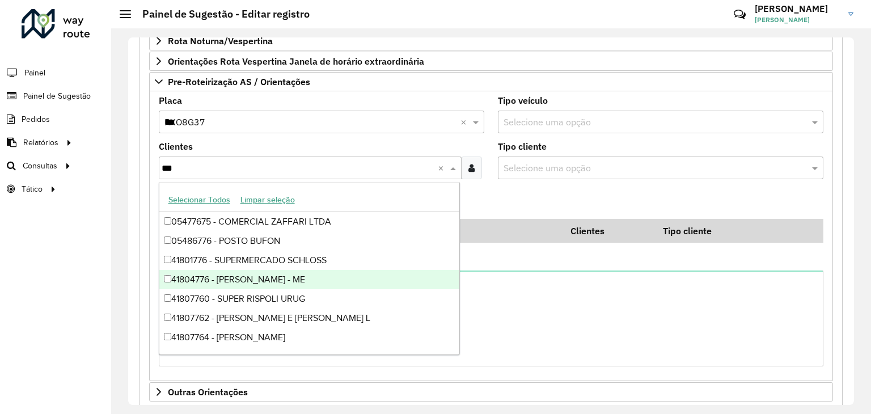
type input "****"
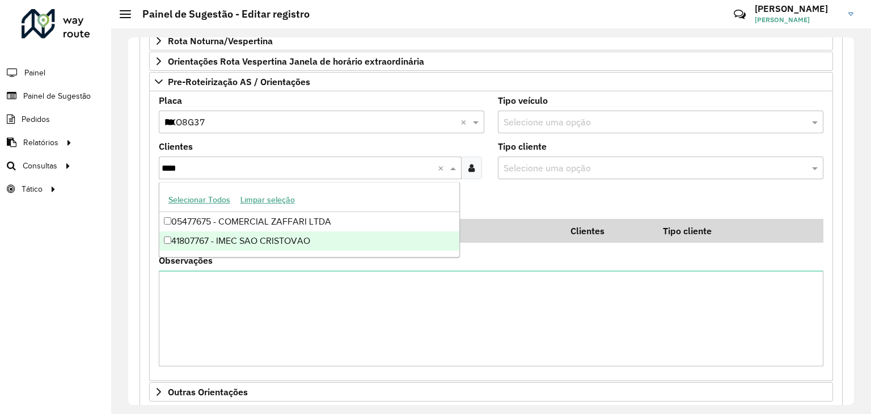
click at [235, 244] on div "41807767 - IMEC SAO CRISTOVAO" at bounding box center [309, 240] width 301 height 19
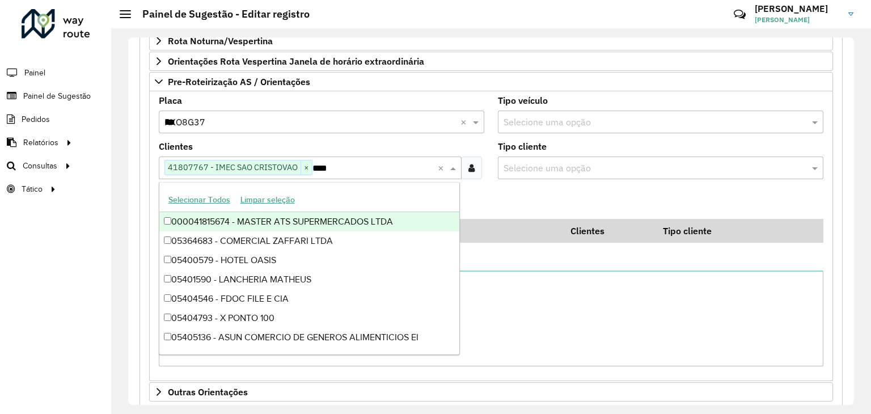
click at [138, 180] on div "**********" at bounding box center [491, 93] width 717 height 707
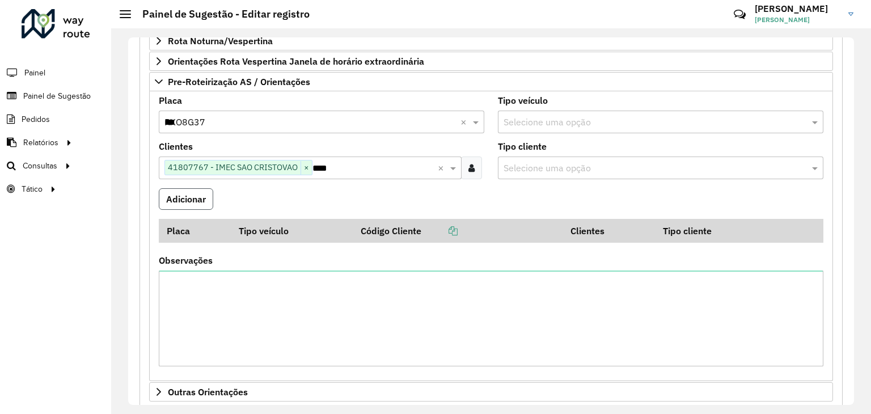
click at [199, 196] on button "Adicionar" at bounding box center [186, 199] width 54 height 22
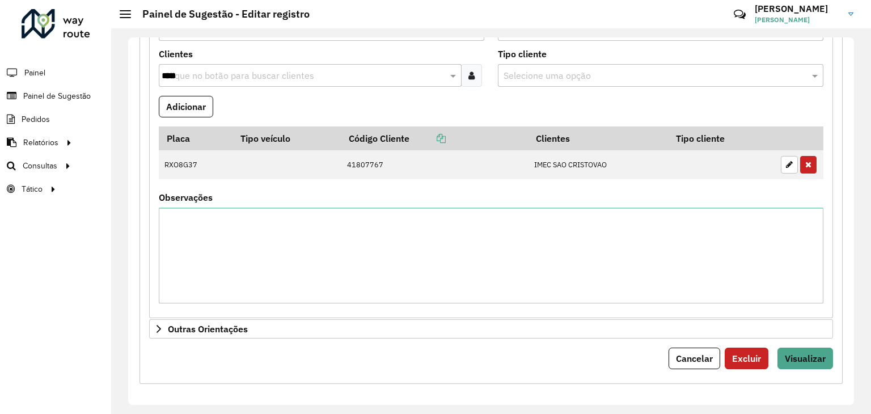
scroll to position [297, 0]
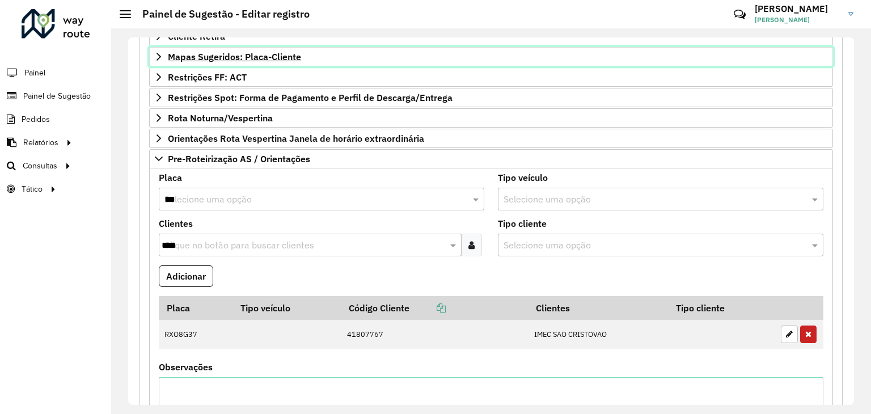
click at [259, 57] on span "Mapas Sugeridos: Placa-Cliente" at bounding box center [234, 56] width 133 height 9
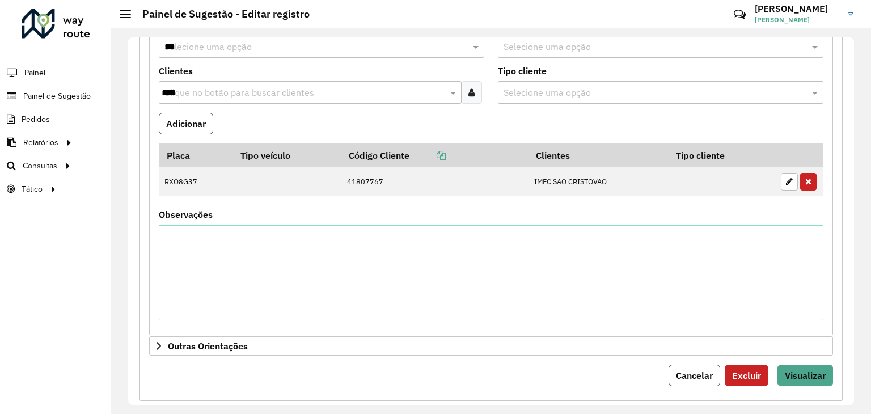
scroll to position [803, 0]
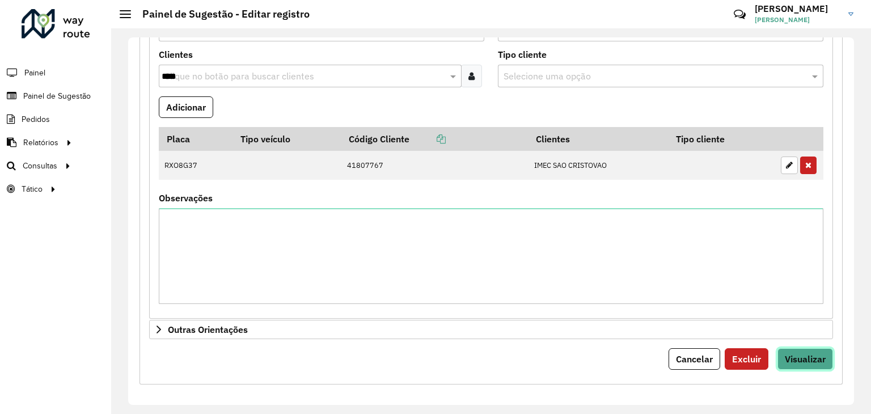
click at [804, 348] on button "Visualizar" at bounding box center [806, 359] width 56 height 22
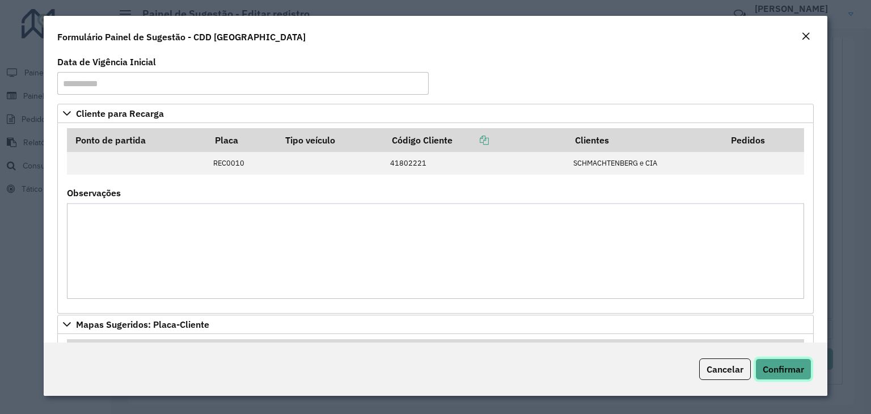
click at [776, 360] on button "Confirmar" at bounding box center [783, 369] width 56 height 22
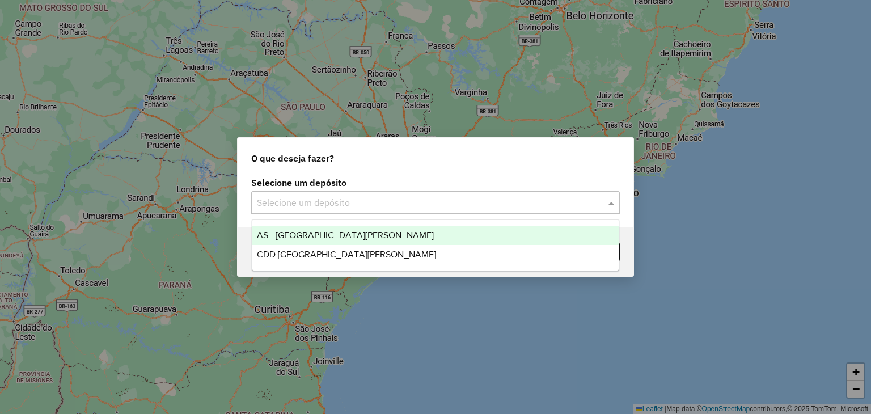
click at [283, 205] on input "text" at bounding box center [424, 203] width 335 height 14
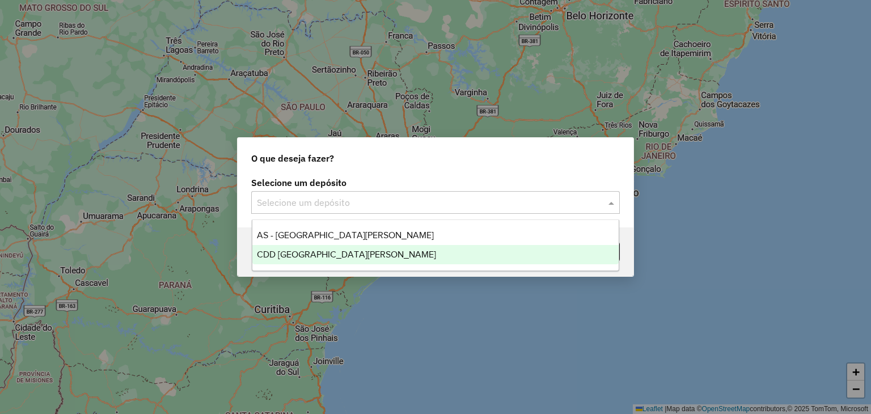
click at [305, 257] on span "CDD [GEOGRAPHIC_DATA][PERSON_NAME]" at bounding box center [346, 255] width 179 height 10
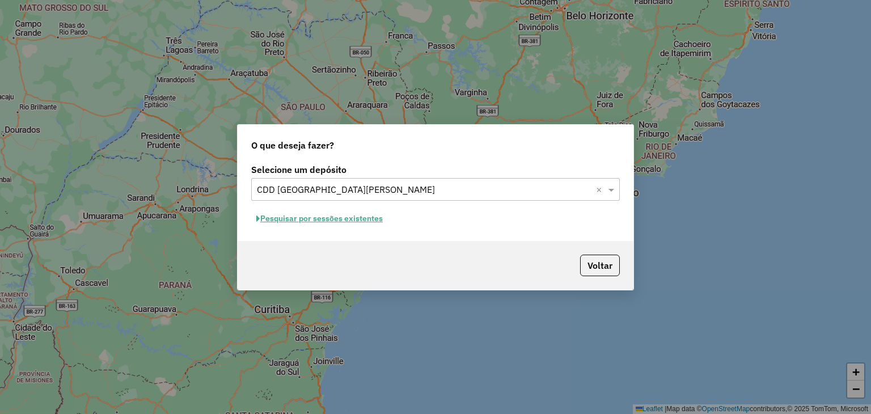
click at [384, 192] on input "text" at bounding box center [424, 190] width 335 height 14
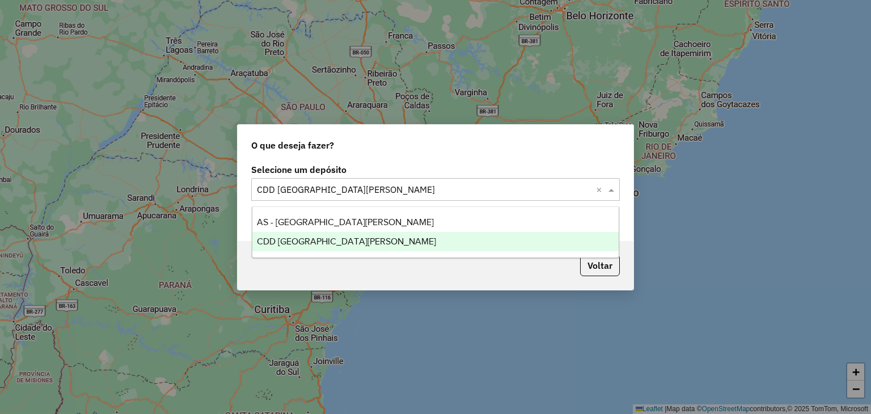
click at [295, 249] on div "CDD [GEOGRAPHIC_DATA][PERSON_NAME]" at bounding box center [435, 241] width 367 height 19
